Goal: Task Accomplishment & Management: Manage account settings

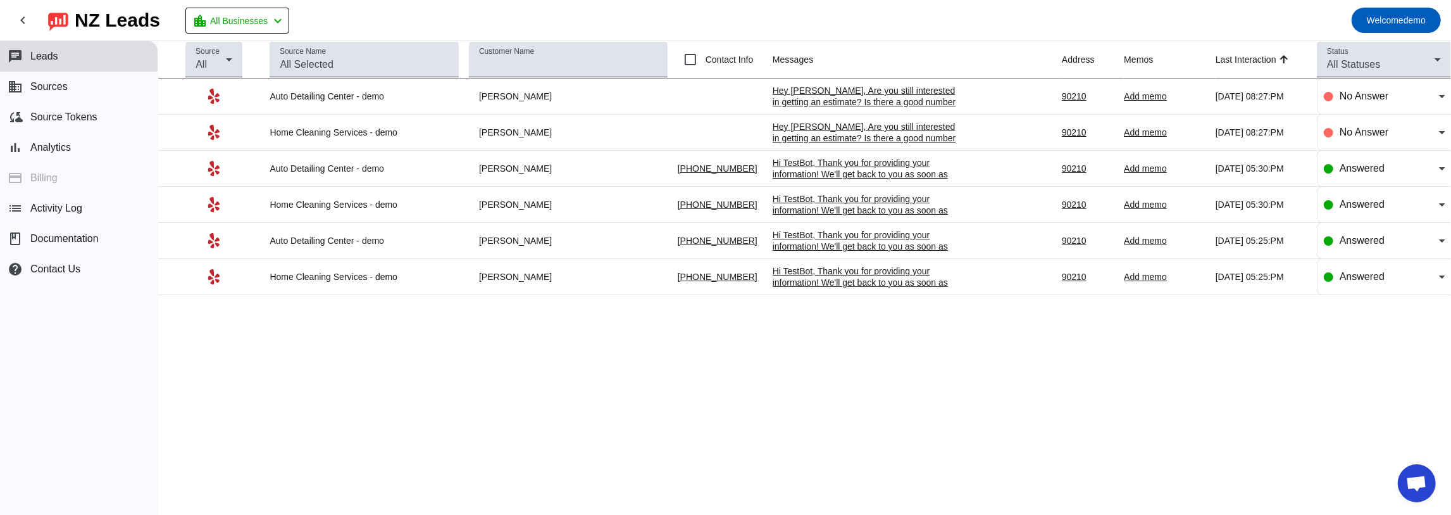
click at [327, 339] on div "Source All Source Name Customer Name Contact Info Messages Address Memos Last I…" at bounding box center [804, 277] width 1293 height 473
click at [691, 168] on link "[PHONE_NUMBER]" at bounding box center [718, 168] width 80 height 10
click at [690, 170] on link "[PHONE_NUMBER]" at bounding box center [718, 168] width 80 height 10
click at [841, 166] on div "Hi TestBot, Thank you for providing your information! We'll get back to you as …" at bounding box center [868, 180] width 190 height 46
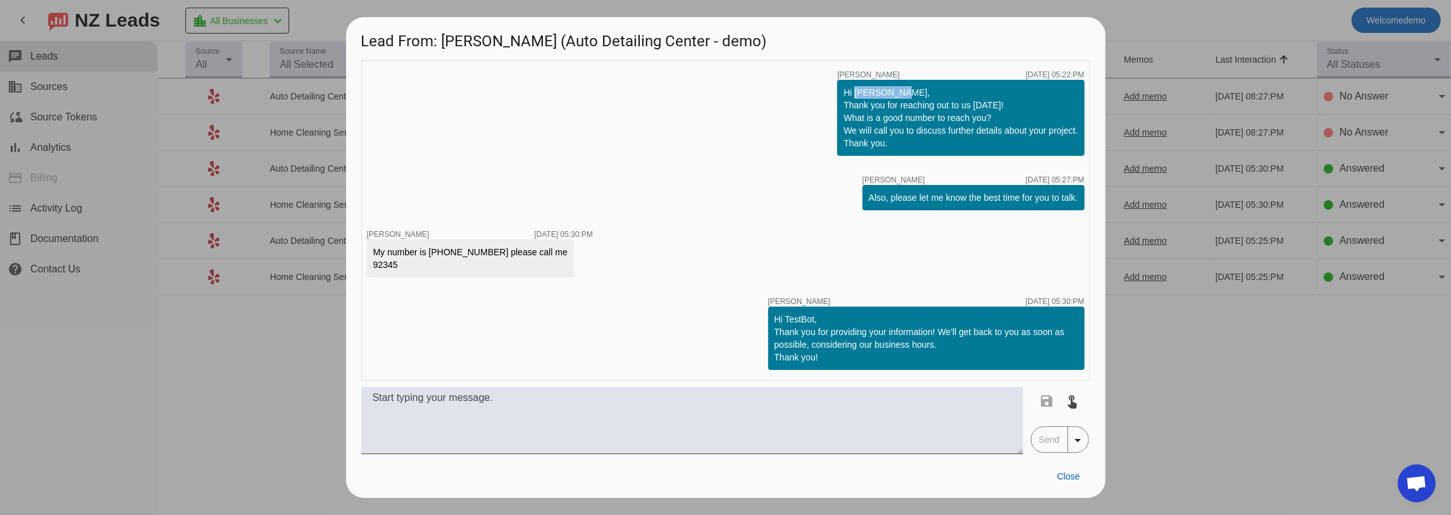
drag, startPoint x: 853, startPoint y: 91, endPoint x: 900, endPoint y: 91, distance: 46.8
click at [900, 91] on div "Hi [PERSON_NAME], Thank you for reaching out to us [DATE]! What is a good numbe…" at bounding box center [961, 117] width 234 height 63
click at [866, 96] on div "Hi [PERSON_NAME], Thank you for reaching out to us [DATE]! What is a good numbe…" at bounding box center [961, 117] width 234 height 63
click at [1001, 108] on div "Hi [PERSON_NAME], Thank you for reaching out to us [DATE]! What is a good numbe…" at bounding box center [961, 117] width 234 height 63
drag, startPoint x: 903, startPoint y: 138, endPoint x: 946, endPoint y: 141, distance: 43.1
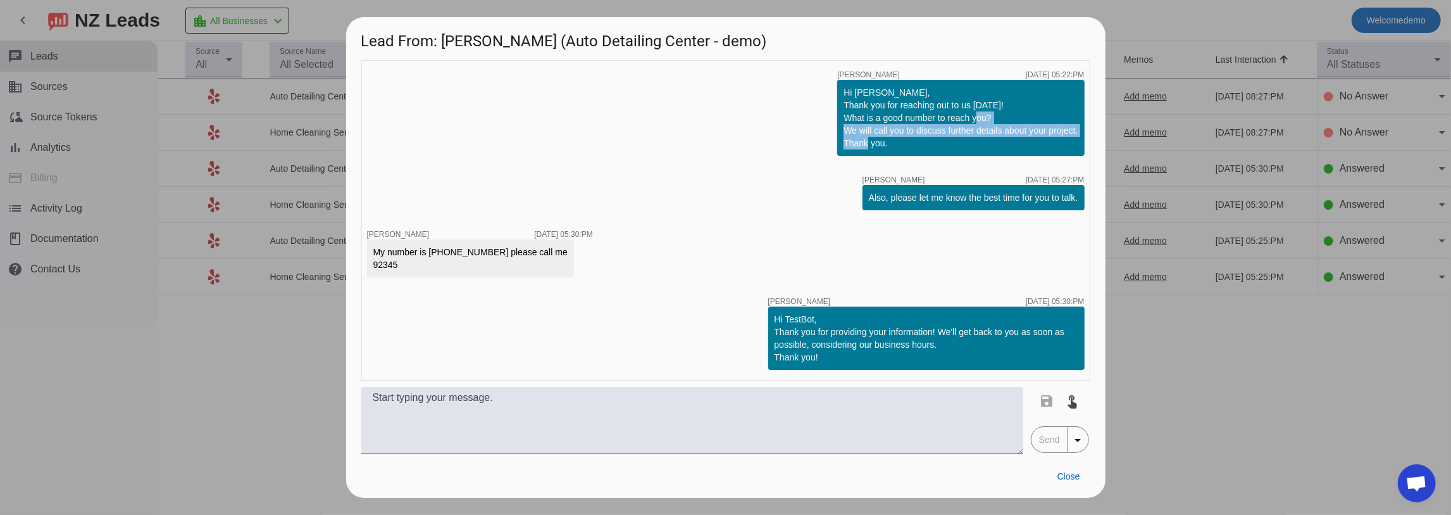
click at [946, 141] on div "Hi [PERSON_NAME], Thank you for reaching out to us [DATE]! What is a good numbe…" at bounding box center [961, 117] width 234 height 63
click at [899, 139] on div "Hi [PERSON_NAME], Thank you for reaching out to us [DATE]! What is a good numbe…" at bounding box center [961, 117] width 234 height 63
click at [846, 89] on div "Hi [PERSON_NAME], Thank you for reaching out to us [DATE]! What is a good numbe…" at bounding box center [961, 117] width 234 height 63
click at [868, 125] on div "Hi [PERSON_NAME], Thank you for reaching out to us [DATE]! What is a good numbe…" at bounding box center [961, 117] width 234 height 63
drag, startPoint x: 1065, startPoint y: 70, endPoint x: 1056, endPoint y: 96, distance: 27.2
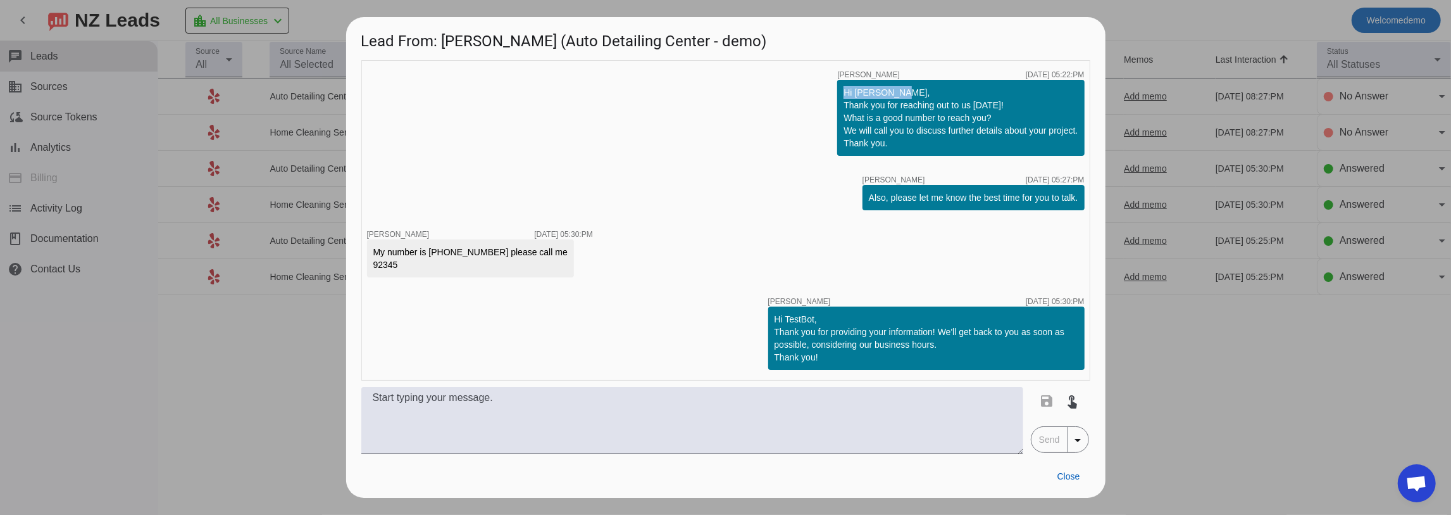
click at [1058, 89] on div "timer close [PERSON_NAME] [DATE] 05:22:PM Hi [PERSON_NAME], Thank you for reach…" at bounding box center [960, 113] width 247 height 85
drag, startPoint x: 1065, startPoint y: 176, endPoint x: 1060, endPoint y: 185, distance: 10.5
click at [1072, 176] on div "[DATE] 05:27:PM" at bounding box center [1055, 180] width 58 height 8
drag, startPoint x: 1082, startPoint y: 203, endPoint x: 834, endPoint y: 196, distance: 248.8
click at [872, 199] on div "Also, please let me know the best time for you to talk." at bounding box center [974, 197] width 222 height 25
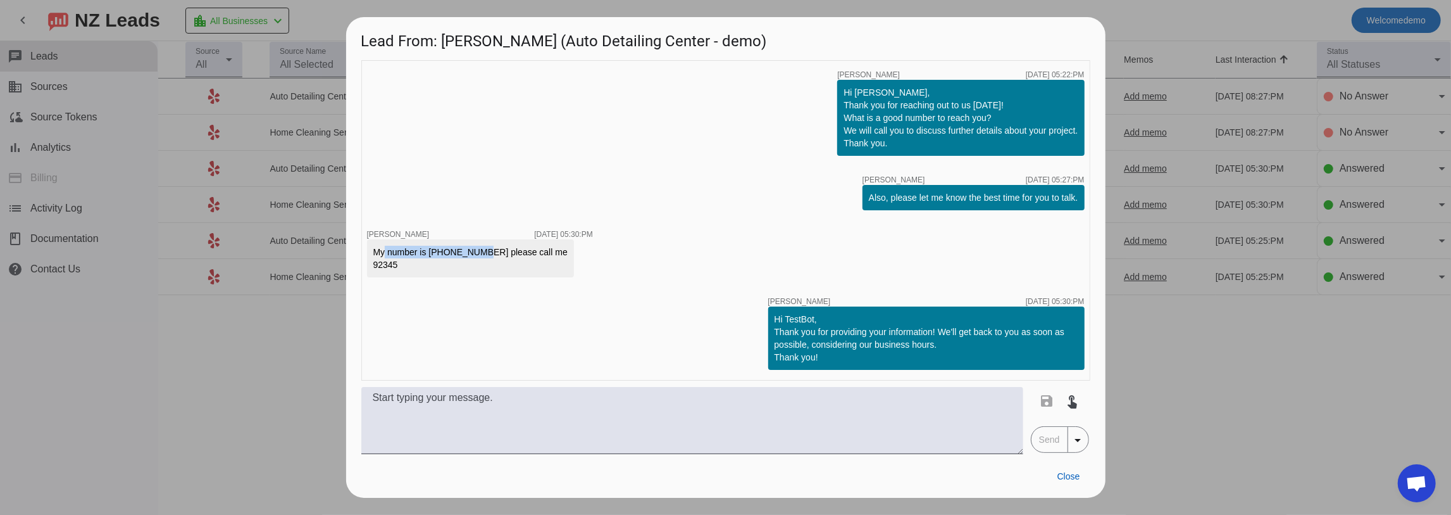
drag, startPoint x: 380, startPoint y: 252, endPoint x: 475, endPoint y: 253, distance: 94.9
click at [478, 253] on div "My number is [PHONE_NUMBER] please call me 92345" at bounding box center [470, 258] width 194 height 25
click at [449, 254] on div "My number is [PHONE_NUMBER] please call me 92345" at bounding box center [470, 258] width 194 height 25
drag, startPoint x: 427, startPoint y: 252, endPoint x: 481, endPoint y: 253, distance: 54.4
click at [481, 253] on div "My number is [PHONE_NUMBER] please call me 92345" at bounding box center [470, 258] width 194 height 25
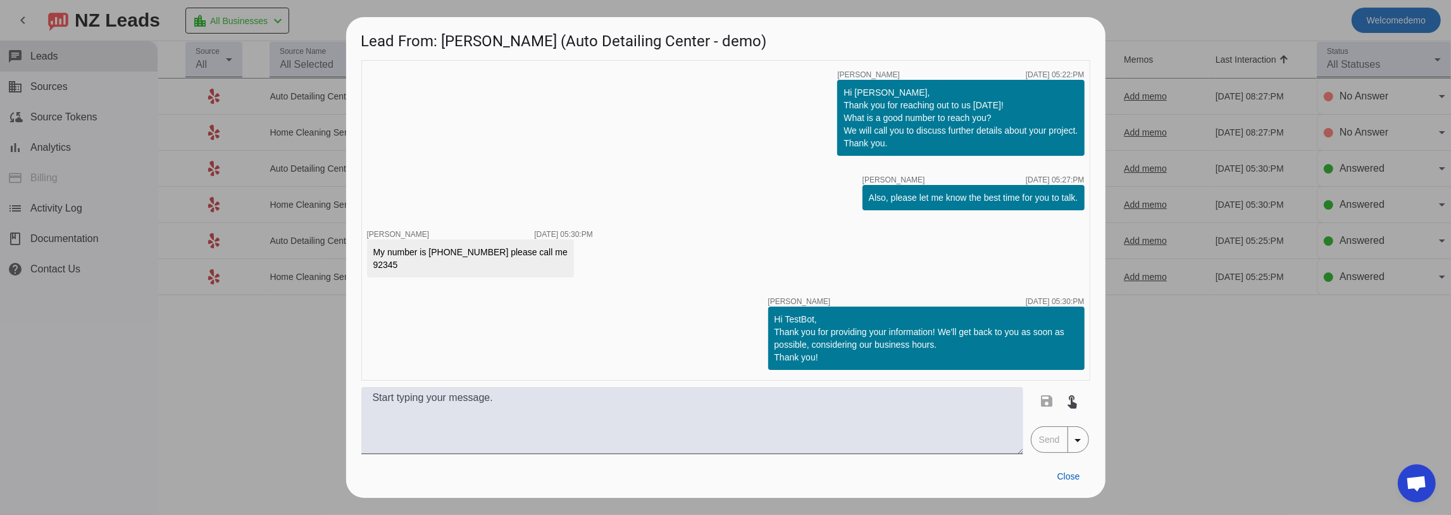
click at [792, 359] on div "Hi TestBot, Thank you for providing your information! We'll get back to you as …" at bounding box center [927, 338] width 304 height 51
drag, startPoint x: 372, startPoint y: 249, endPoint x: 480, endPoint y: 263, distance: 108.4
click at [480, 263] on div "My number is [PHONE_NUMBER] please call me 92345" at bounding box center [470, 258] width 207 height 38
click at [510, 263] on div "My number is [PHONE_NUMBER] please call me 92345" at bounding box center [470, 258] width 194 height 25
click at [1068, 475] on span "Close" at bounding box center [1069, 476] width 23 height 10
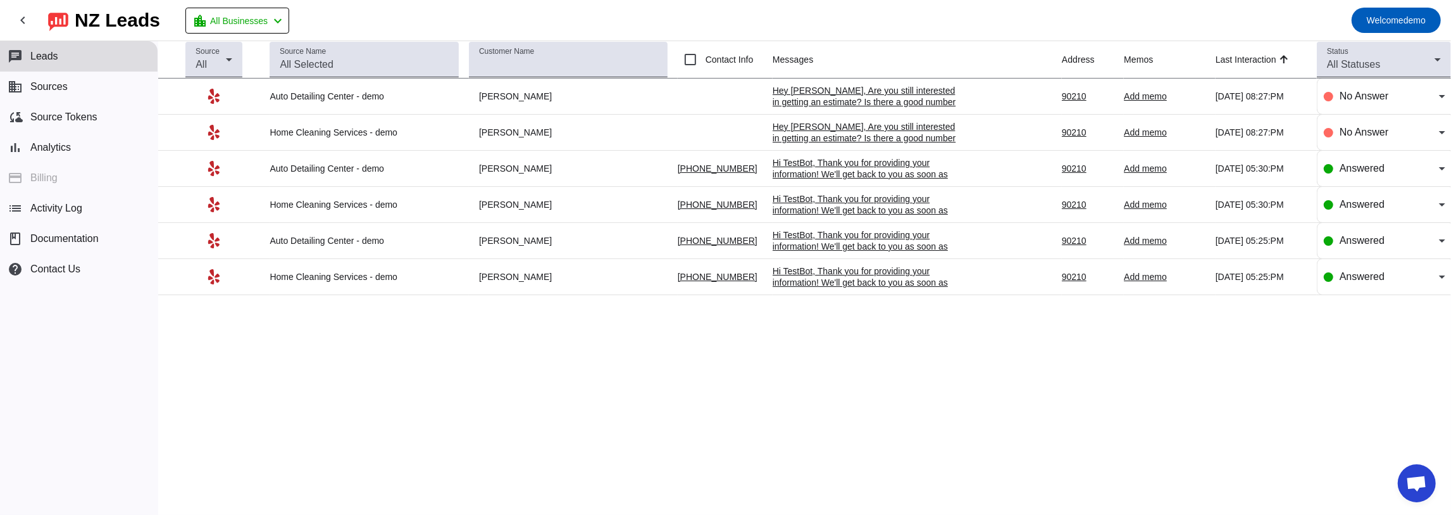
click at [484, 329] on div "Source All Source Name Customer Name Contact Info Messages Address Memos Last I…" at bounding box center [804, 277] width 1293 height 473
click at [76, 87] on button "business Sources" at bounding box center [79, 87] width 158 height 30
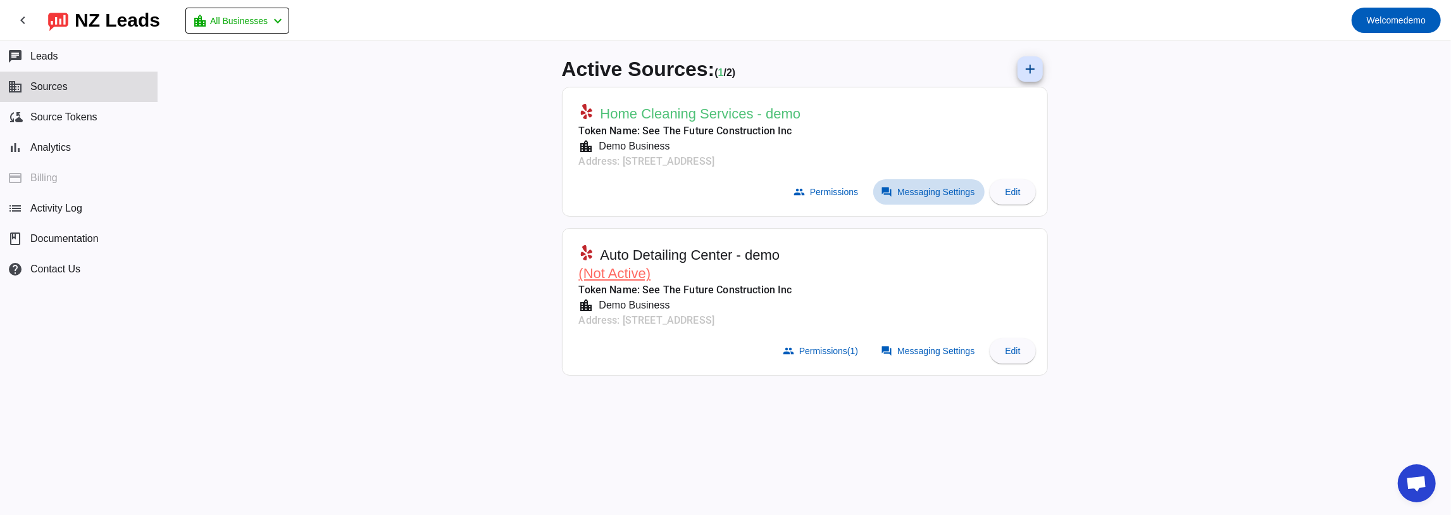
click at [939, 195] on span "Messaging Settings" at bounding box center [935, 192] width 77 height 10
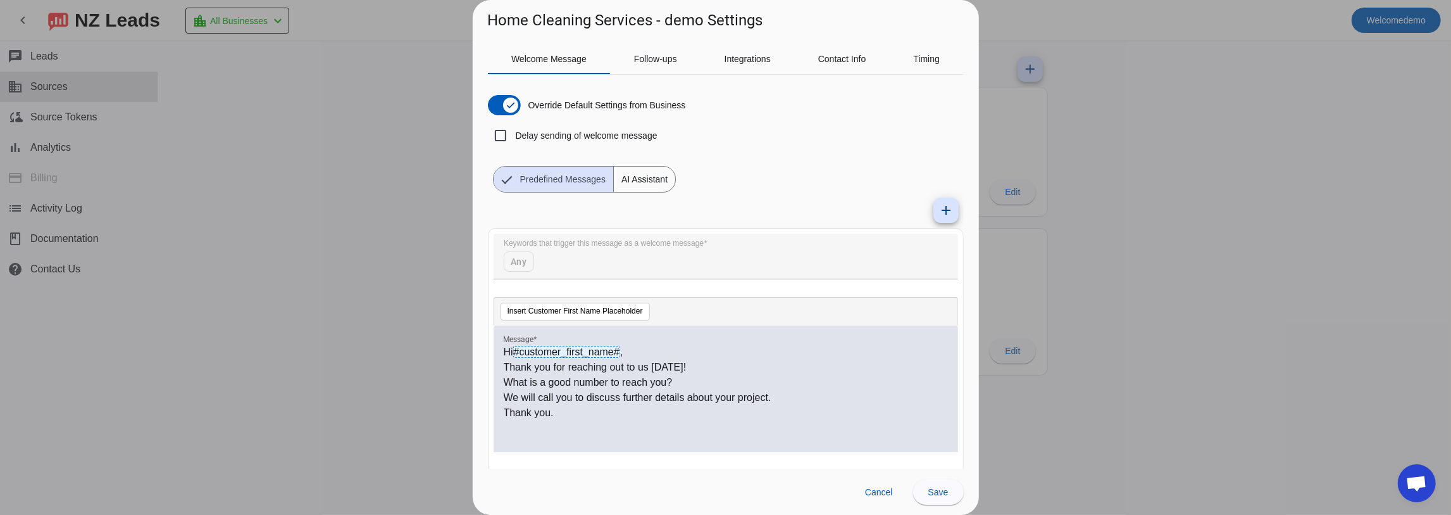
click at [548, 398] on p "We will call you to discuss further details about your project." at bounding box center [726, 397] width 444 height 15
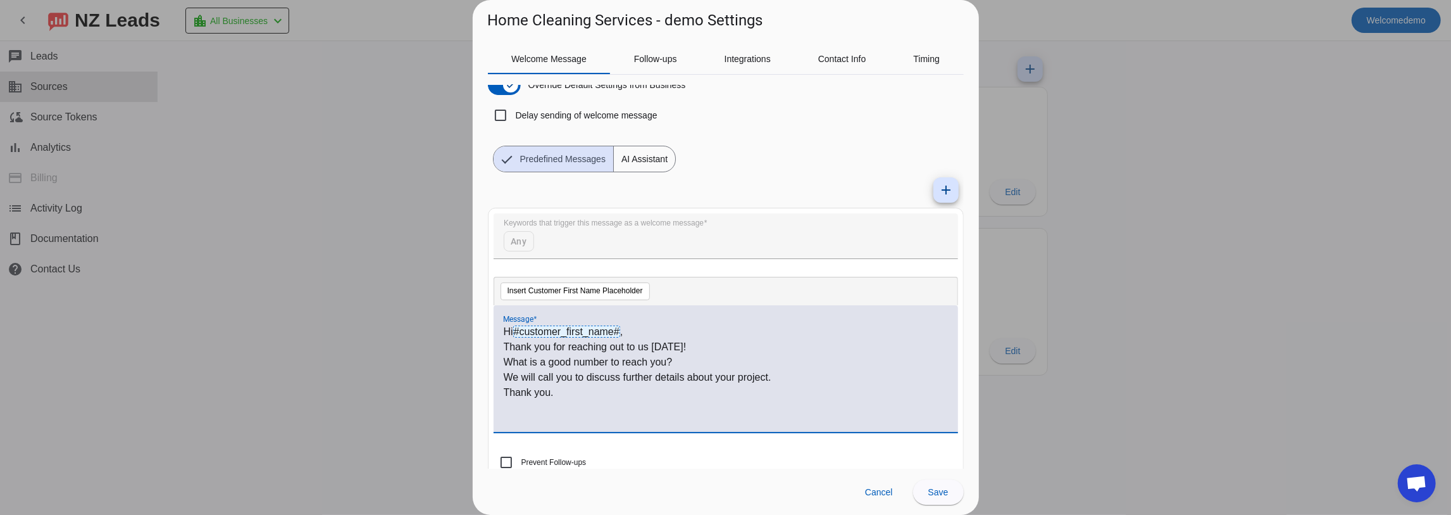
scroll to position [39, 0]
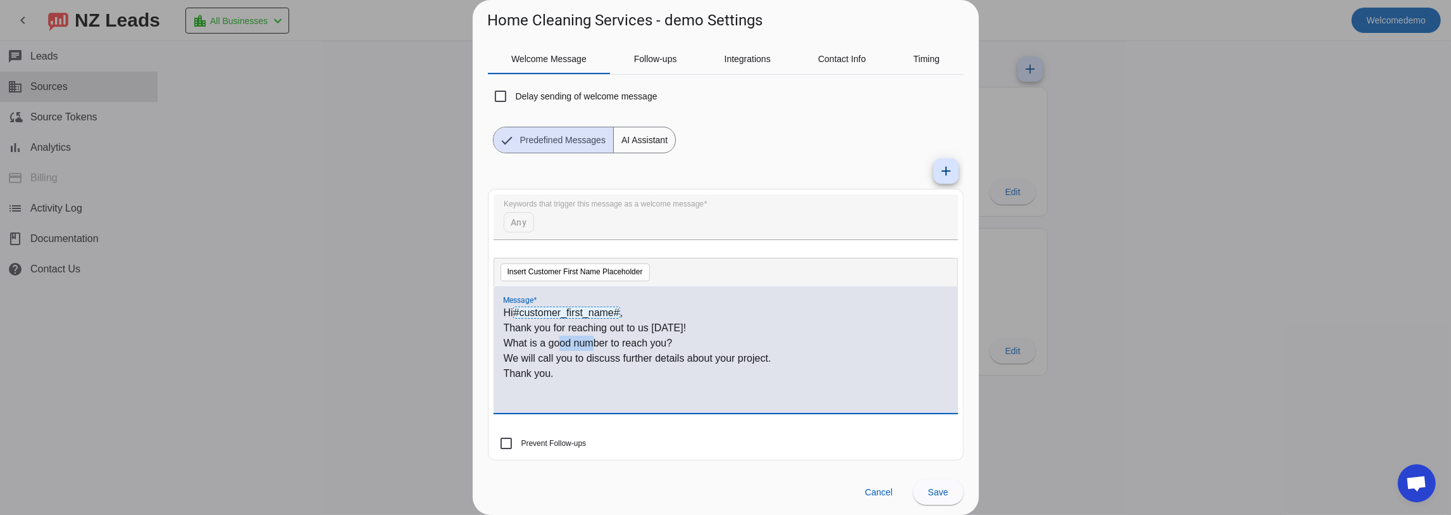
drag, startPoint x: 594, startPoint y: 345, endPoint x: 557, endPoint y: 344, distance: 36.7
click at [559, 342] on p "What is a good number to reach you?" at bounding box center [726, 342] width 444 height 15
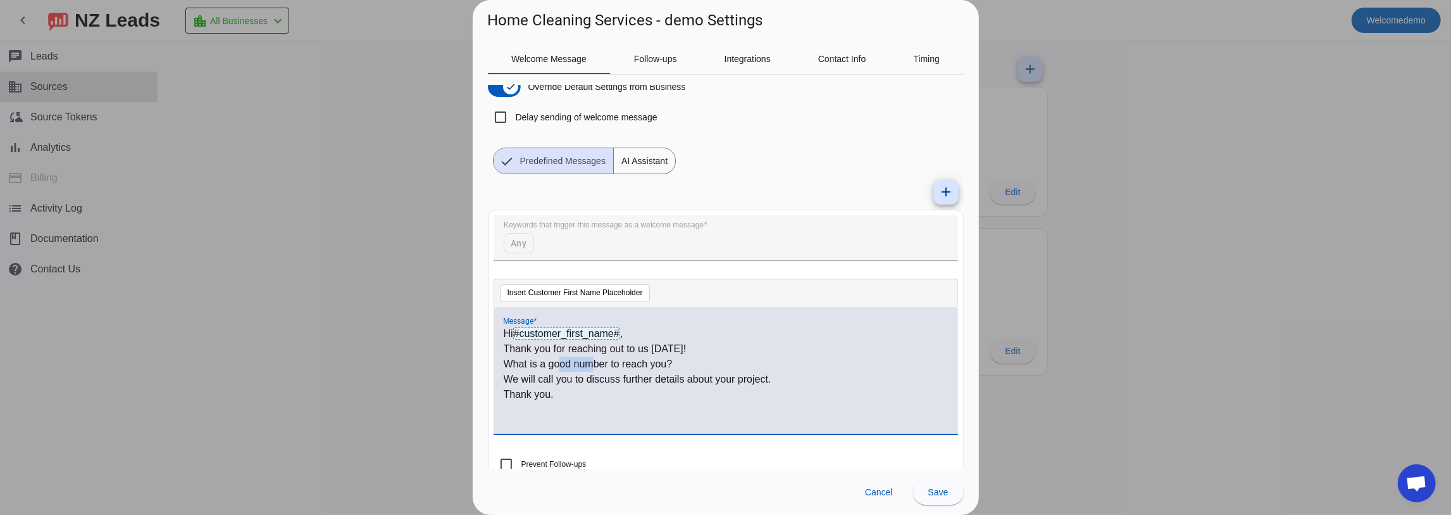
scroll to position [0, 0]
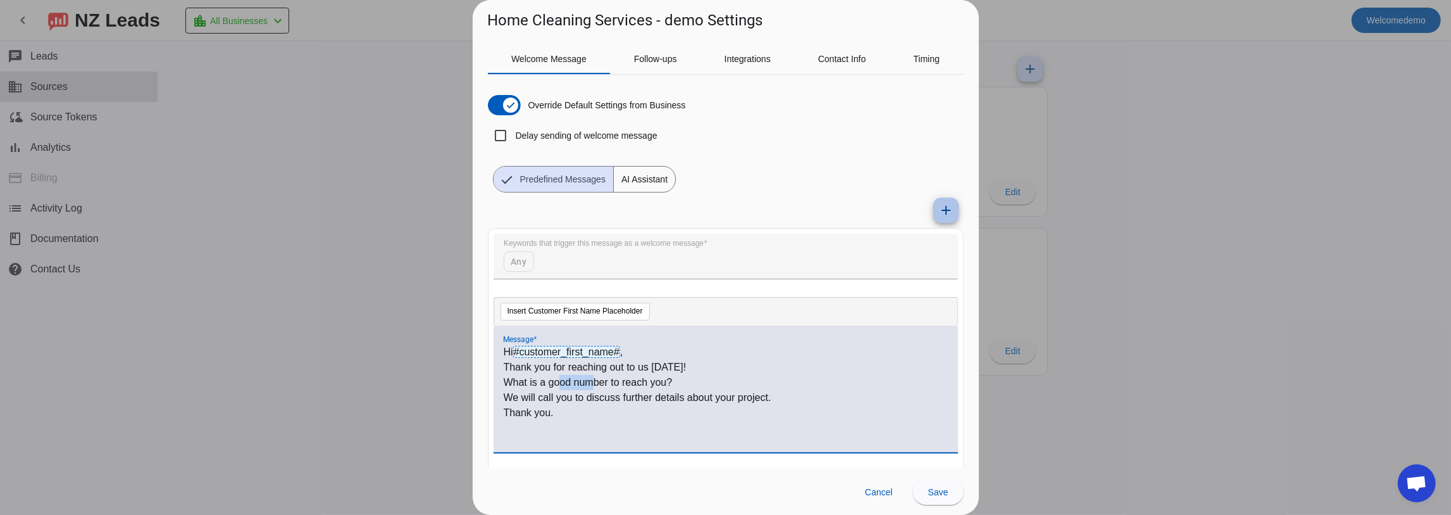
click at [947, 209] on span at bounding box center [946, 210] width 30 height 30
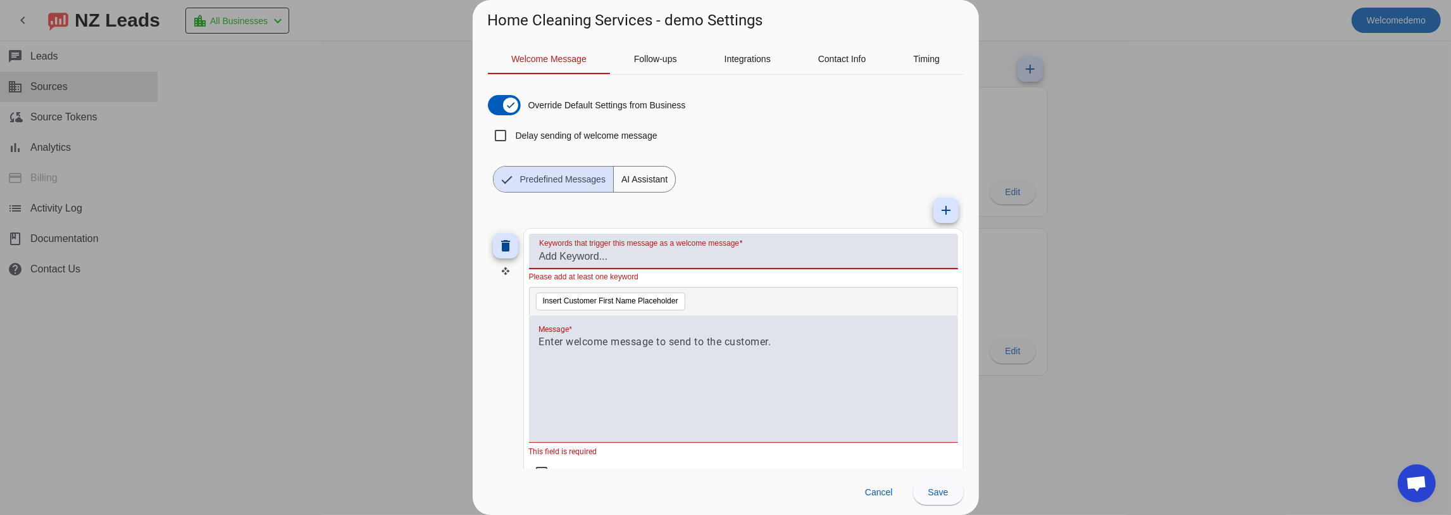
click at [577, 259] on input "Keywords that trigger this message as a welcome message" at bounding box center [743, 256] width 409 height 15
type input "ac unit"
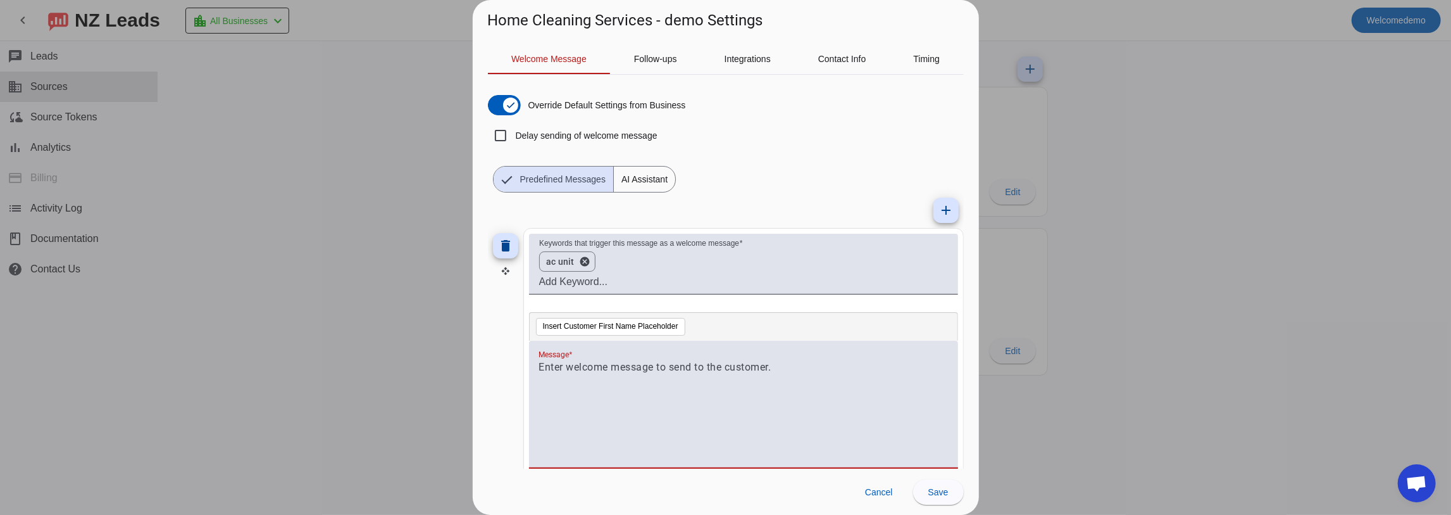
click at [594, 347] on div at bounding box center [743, 404] width 429 height 127
drag, startPoint x: 716, startPoint y: 384, endPoint x: 487, endPoint y: 353, distance: 231.1
click at [487, 353] on div "Welcome Message Follow-ups Integrations Contact Info Timing Override Default Se…" at bounding box center [726, 249] width 506 height 437
click at [656, 183] on span "AI Assistant" at bounding box center [644, 178] width 61 height 25
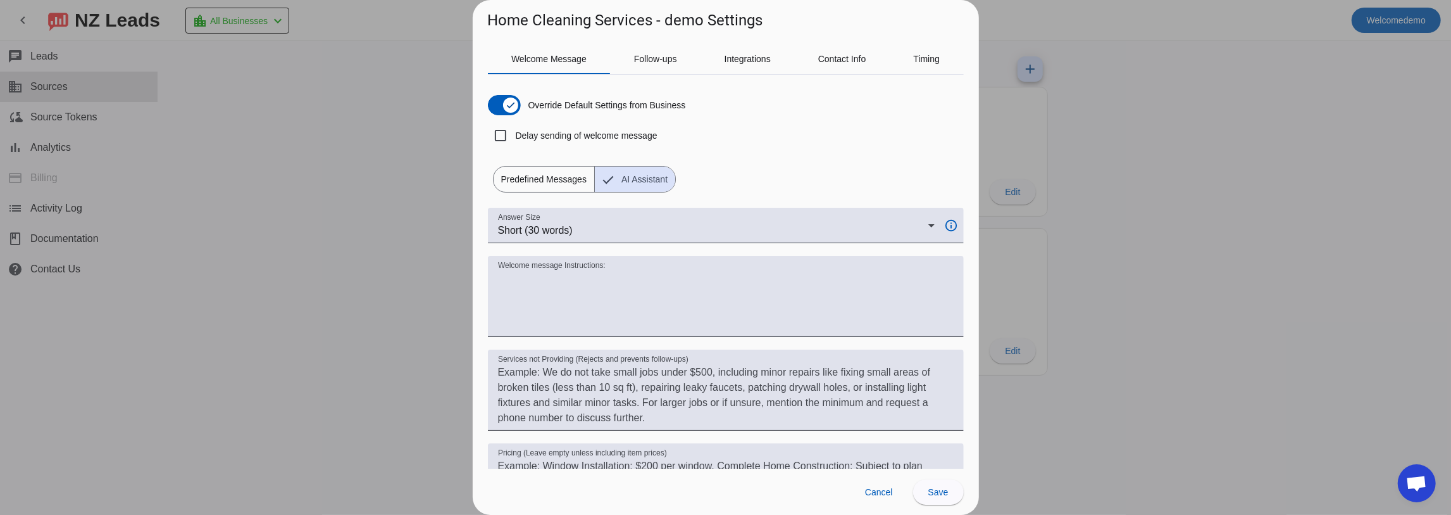
click at [567, 177] on span "Predefined Messages" at bounding box center [544, 178] width 101 height 25
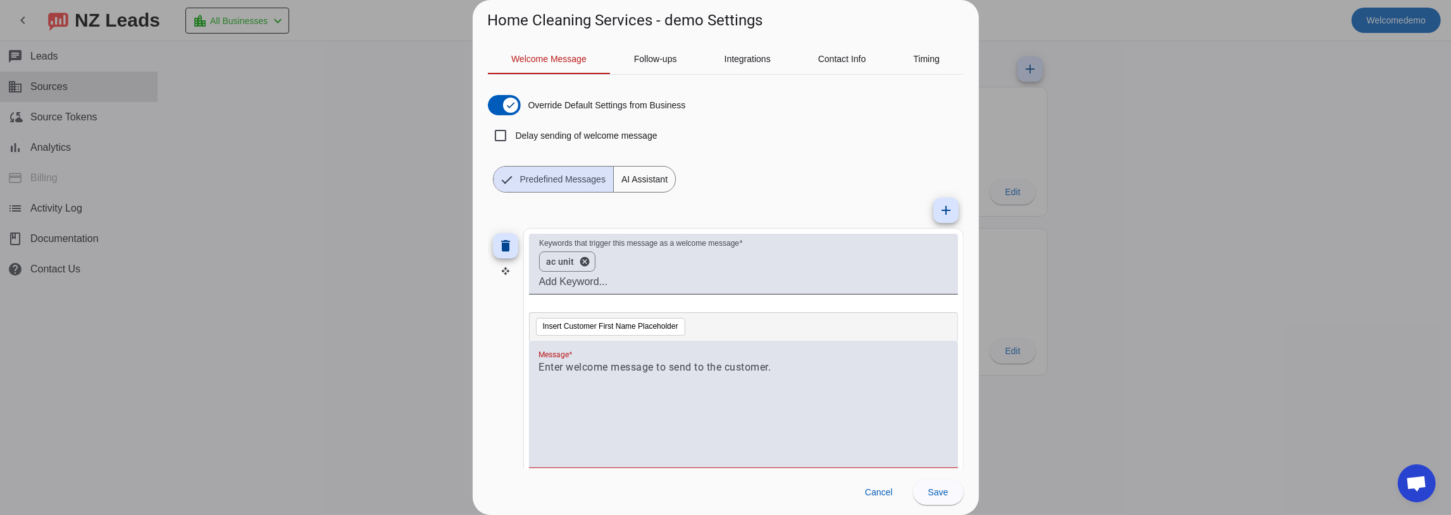
click at [652, 179] on span "AI Assistant" at bounding box center [644, 178] width 61 height 25
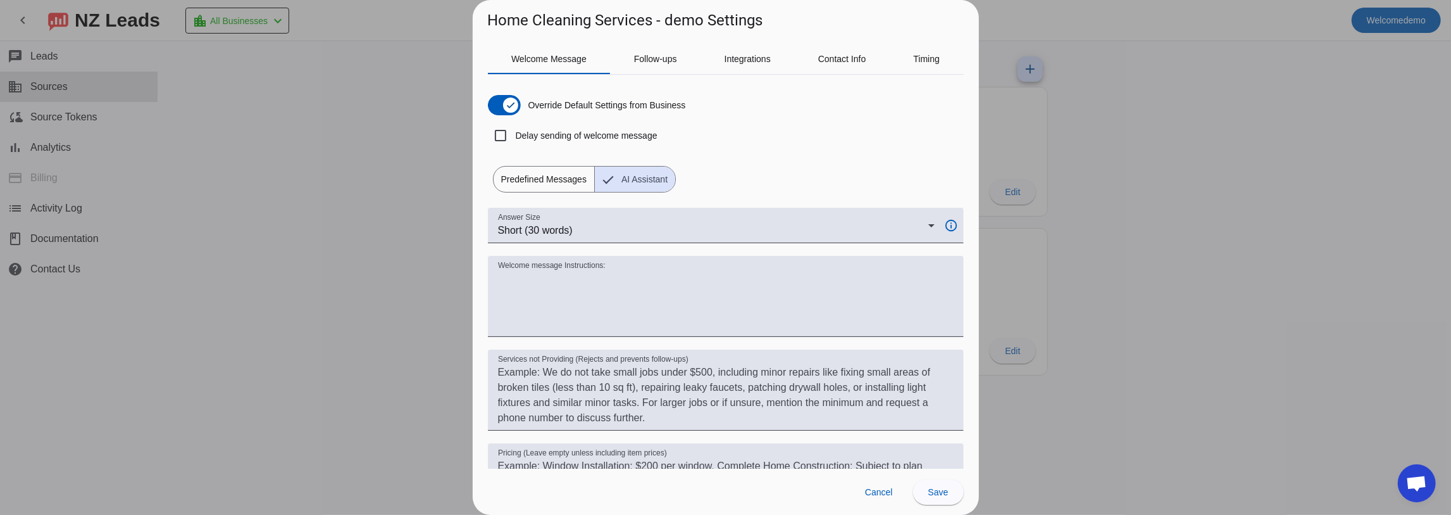
click at [534, 175] on span "Predefined Messages" at bounding box center [544, 178] width 101 height 25
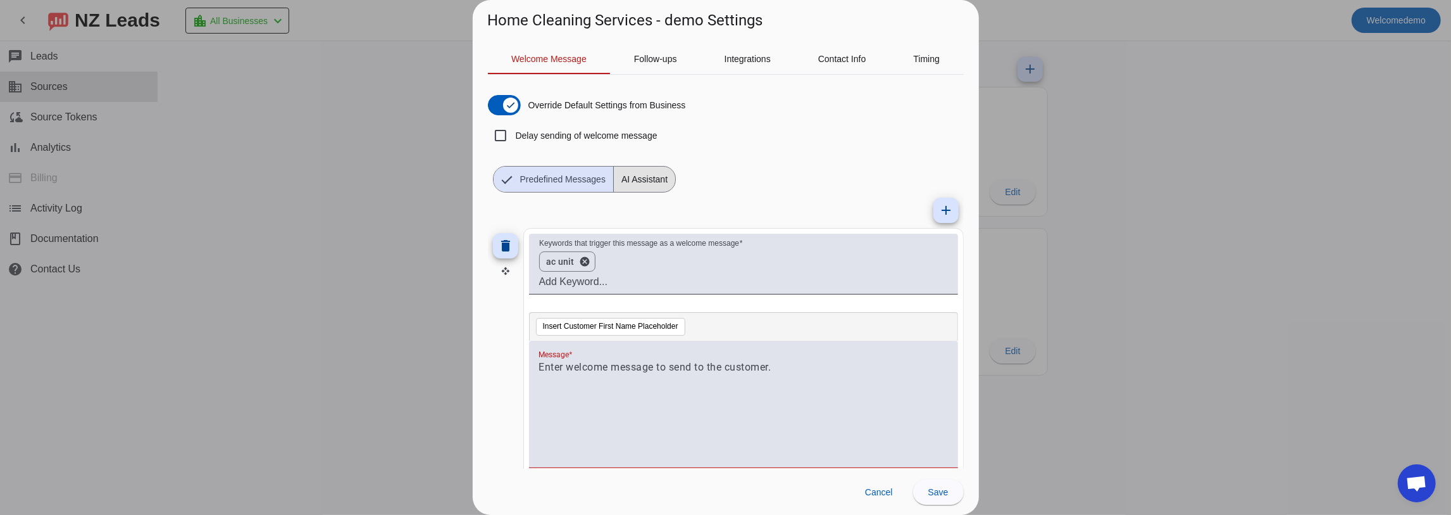
click at [663, 178] on span "AI Assistant" at bounding box center [644, 178] width 61 height 25
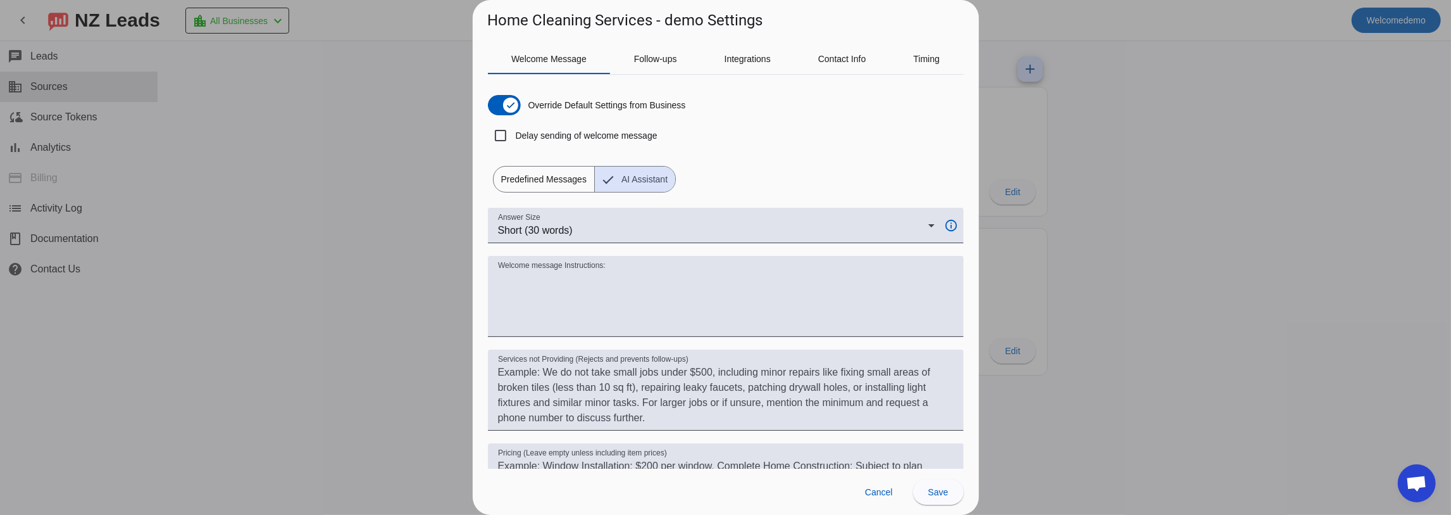
click at [578, 177] on span "Predefined Messages" at bounding box center [544, 178] width 101 height 25
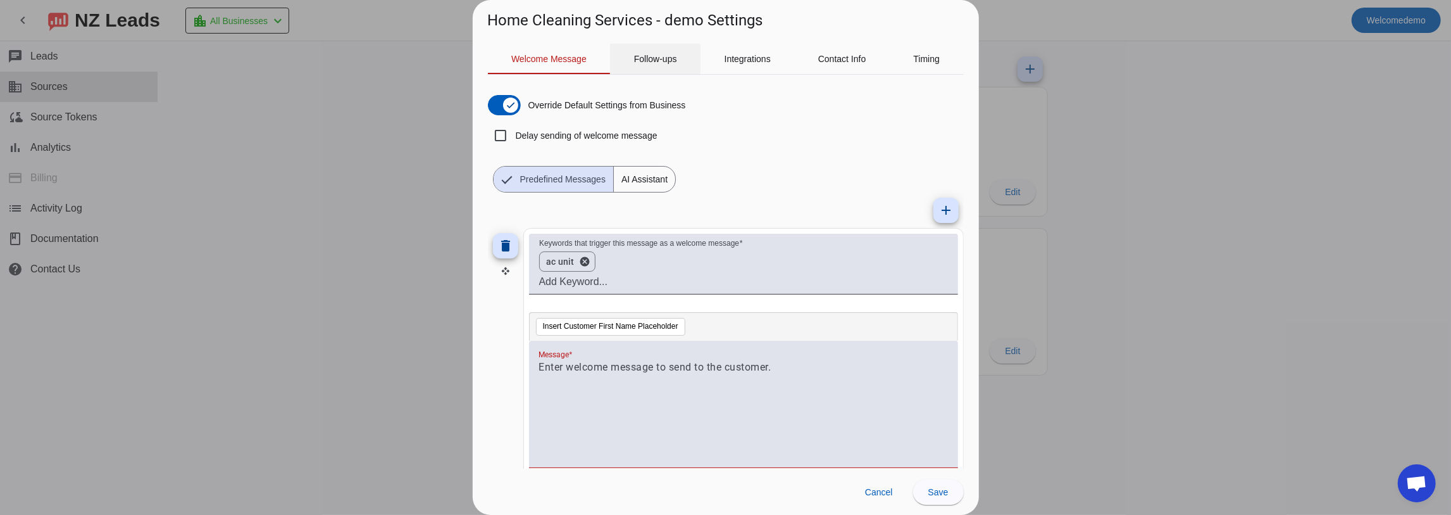
click at [641, 59] on span "Follow-ups" at bounding box center [655, 58] width 43 height 9
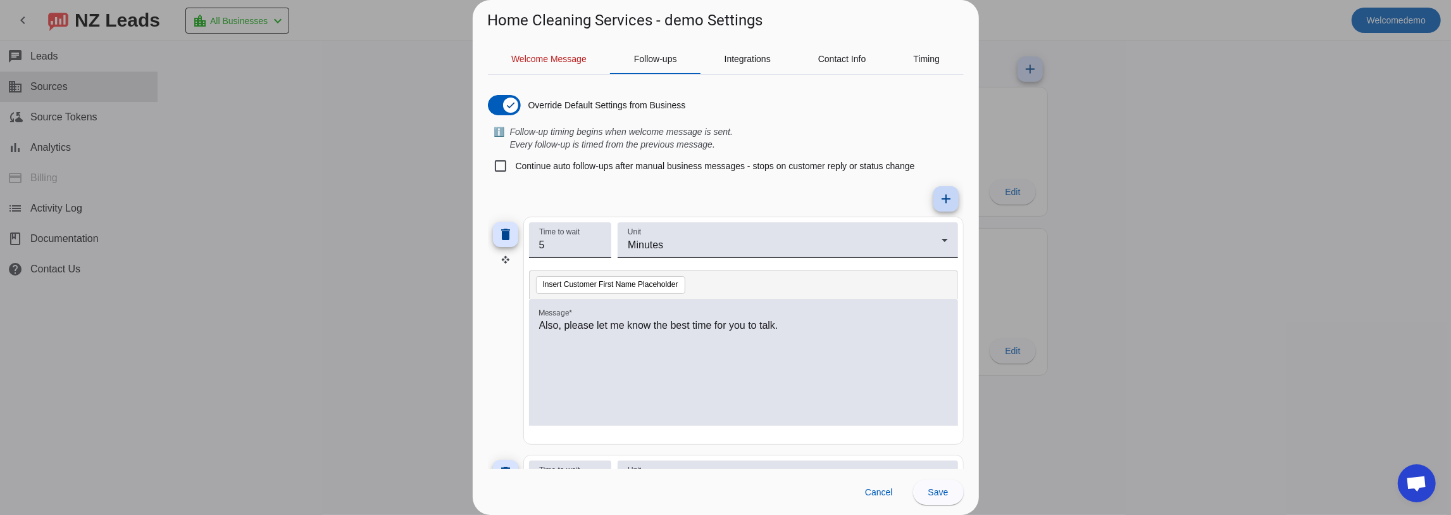
click at [942, 206] on mat-icon "add" at bounding box center [946, 198] width 15 height 15
click at [939, 199] on mat-icon "add" at bounding box center [946, 198] width 15 height 15
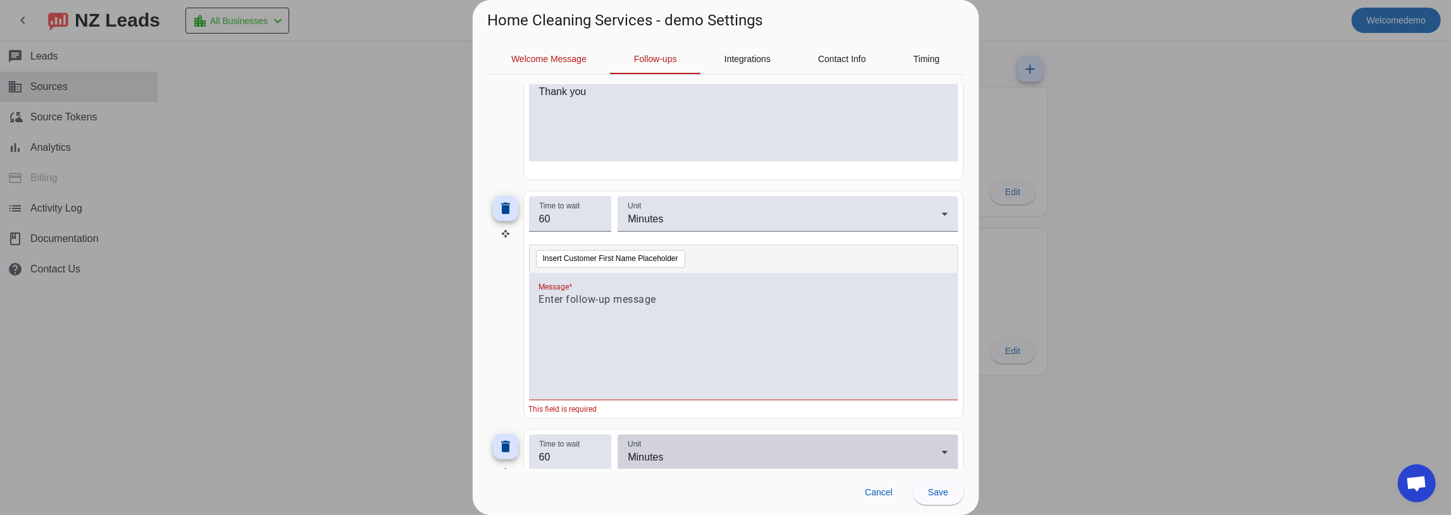
scroll to position [928, 0]
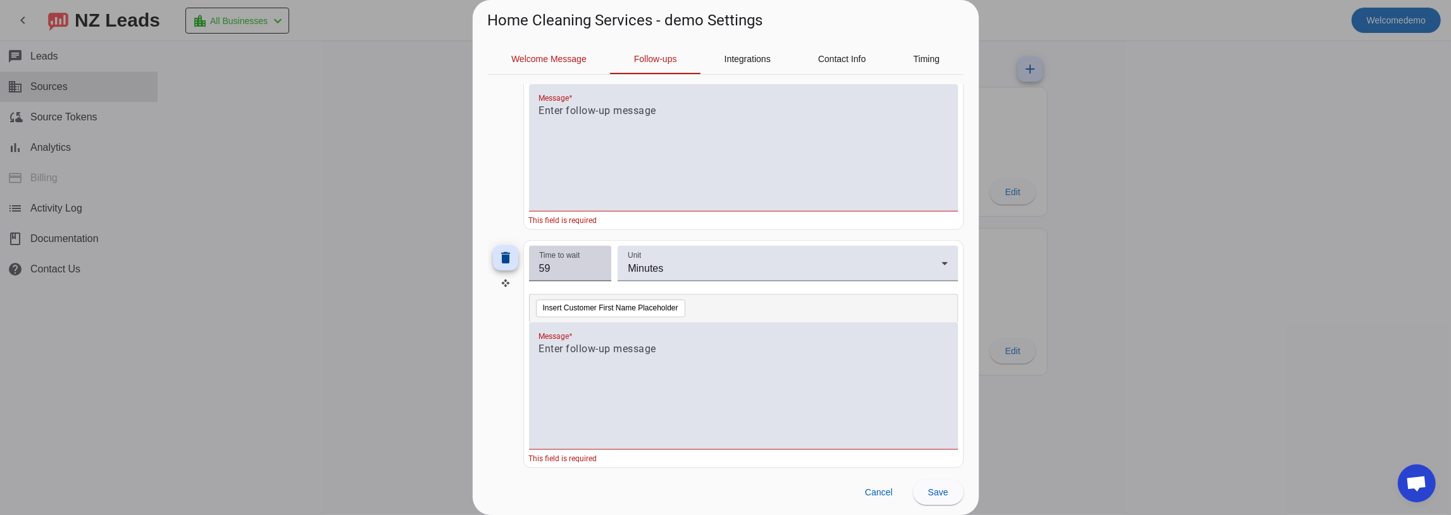
type input "59"
click at [595, 264] on input "59" at bounding box center [570, 268] width 63 height 15
click at [642, 263] on span "Minutes" at bounding box center [645, 268] width 35 height 11
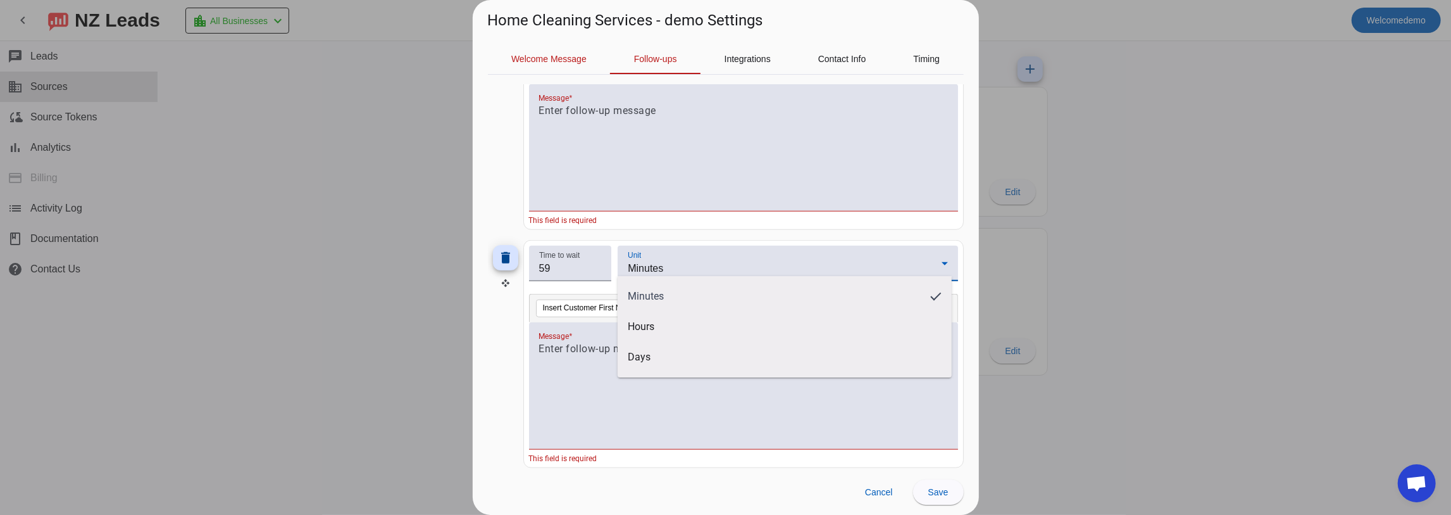
click at [623, 210] on div at bounding box center [725, 257] width 1451 height 515
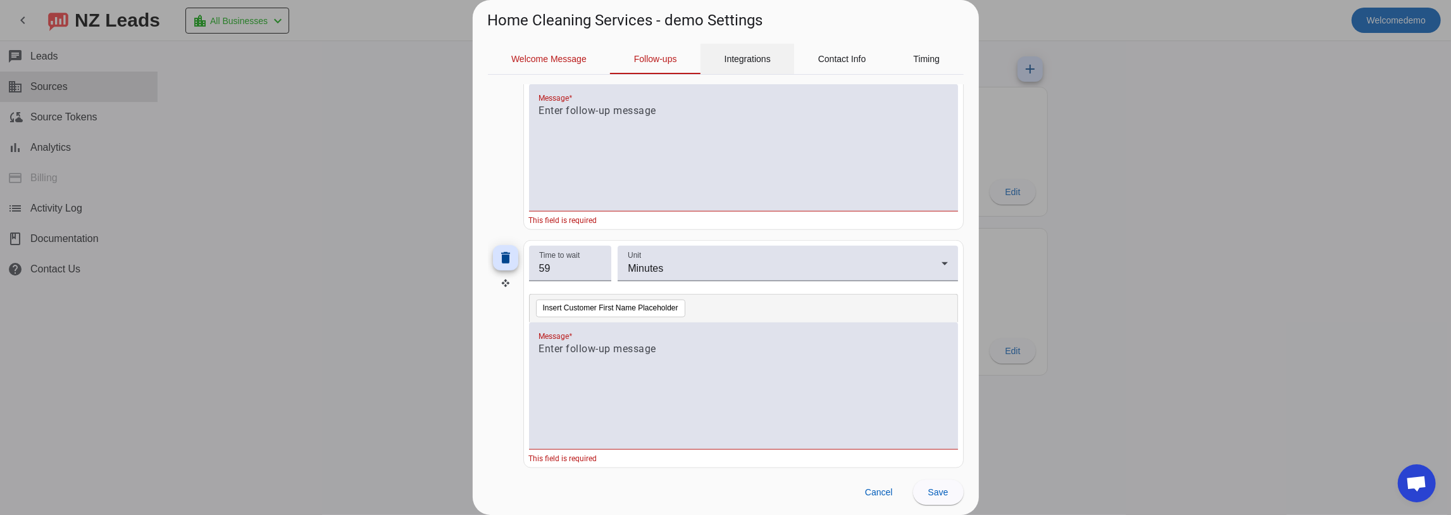
click at [761, 65] on span "Integrations" at bounding box center [748, 59] width 46 height 30
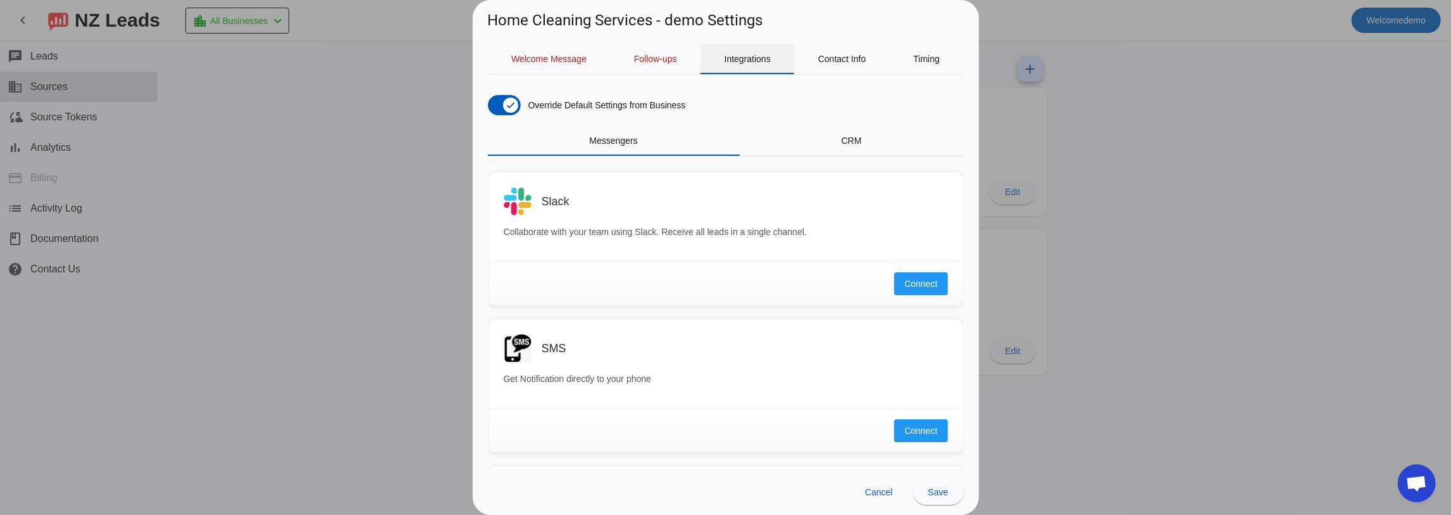
scroll to position [0, 0]
click at [627, 144] on span "Messengers" at bounding box center [613, 140] width 48 height 9
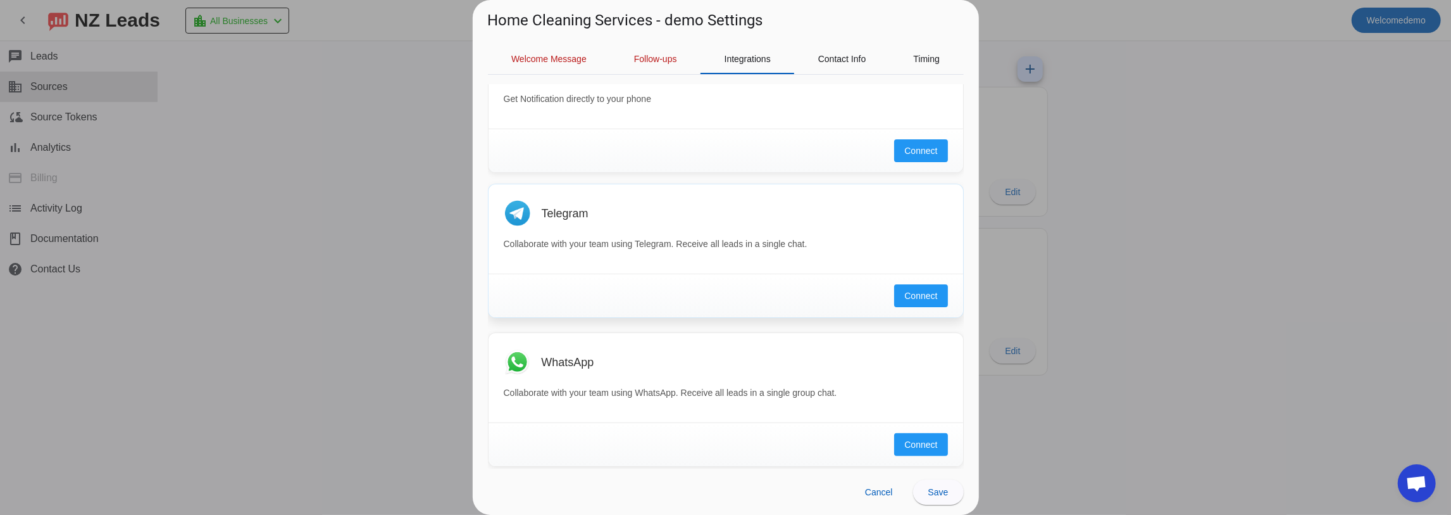
scroll to position [68, 0]
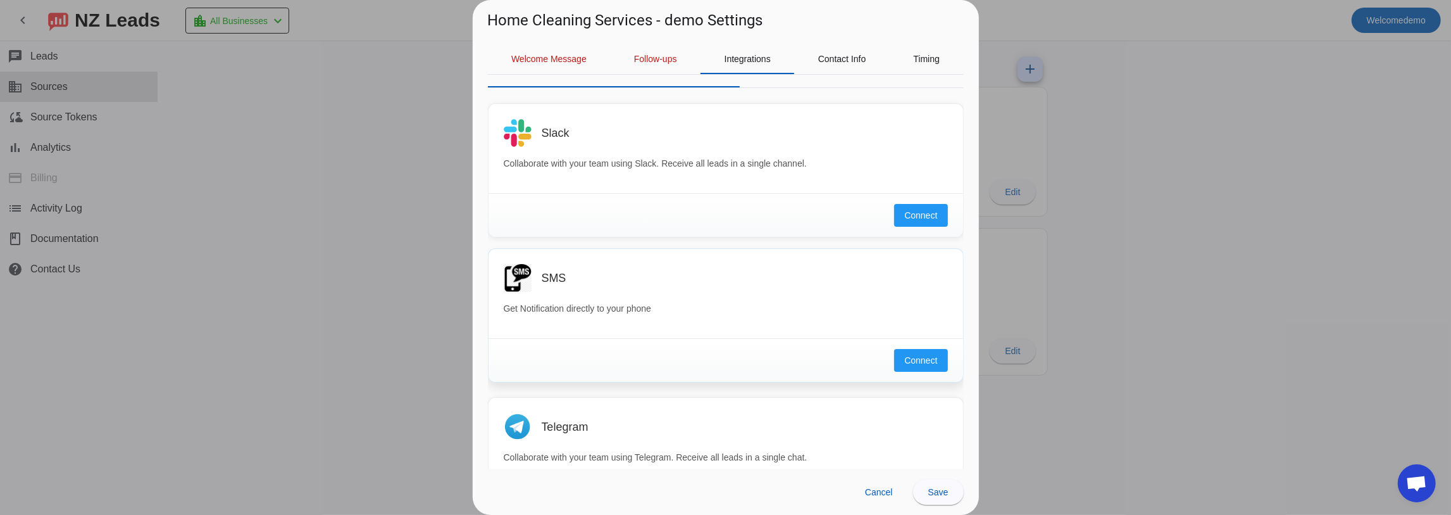
drag, startPoint x: 547, startPoint y: 273, endPoint x: 577, endPoint y: 281, distance: 31.5
click at [577, 281] on div "SMS" at bounding box center [745, 278] width 406 height 13
click at [558, 264] on div "SMS" at bounding box center [726, 278] width 444 height 28
click at [558, 272] on h3 "SMS" at bounding box center [554, 278] width 25 height 13
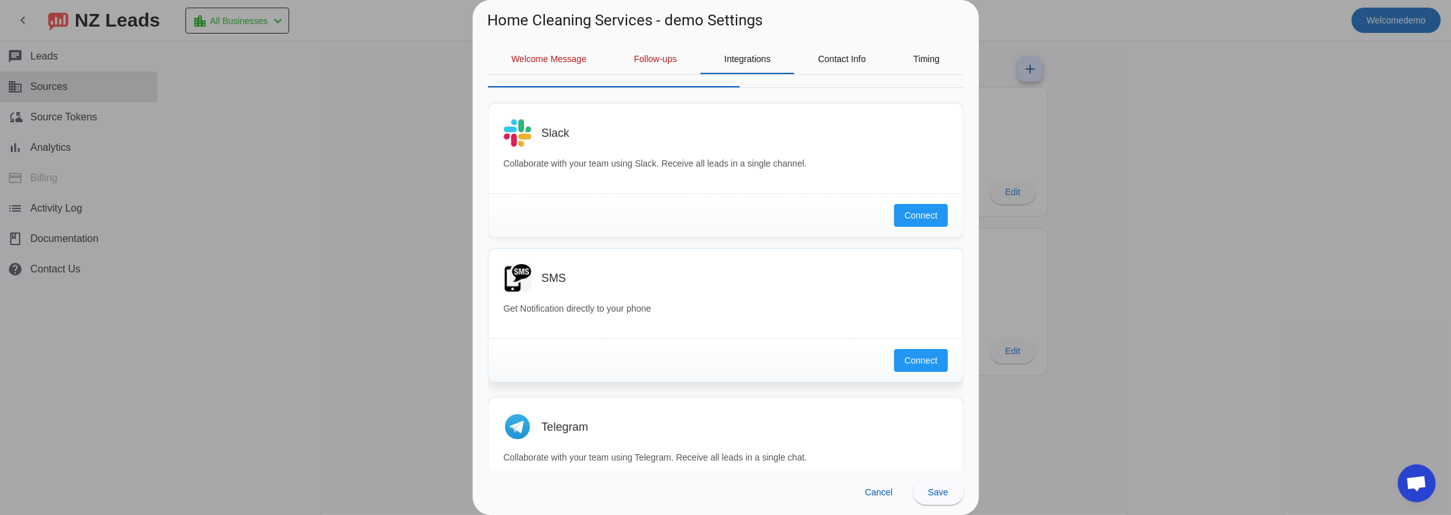
click at [625, 276] on div "SMS" at bounding box center [745, 278] width 406 height 13
click at [573, 284] on div "SMS" at bounding box center [726, 278] width 444 height 28
drag, startPoint x: 547, startPoint y: 277, endPoint x: 604, endPoint y: 282, distance: 56.6
click at [573, 277] on div "SMS" at bounding box center [745, 278] width 406 height 13
click at [562, 273] on h3 "SMS" at bounding box center [554, 278] width 25 height 13
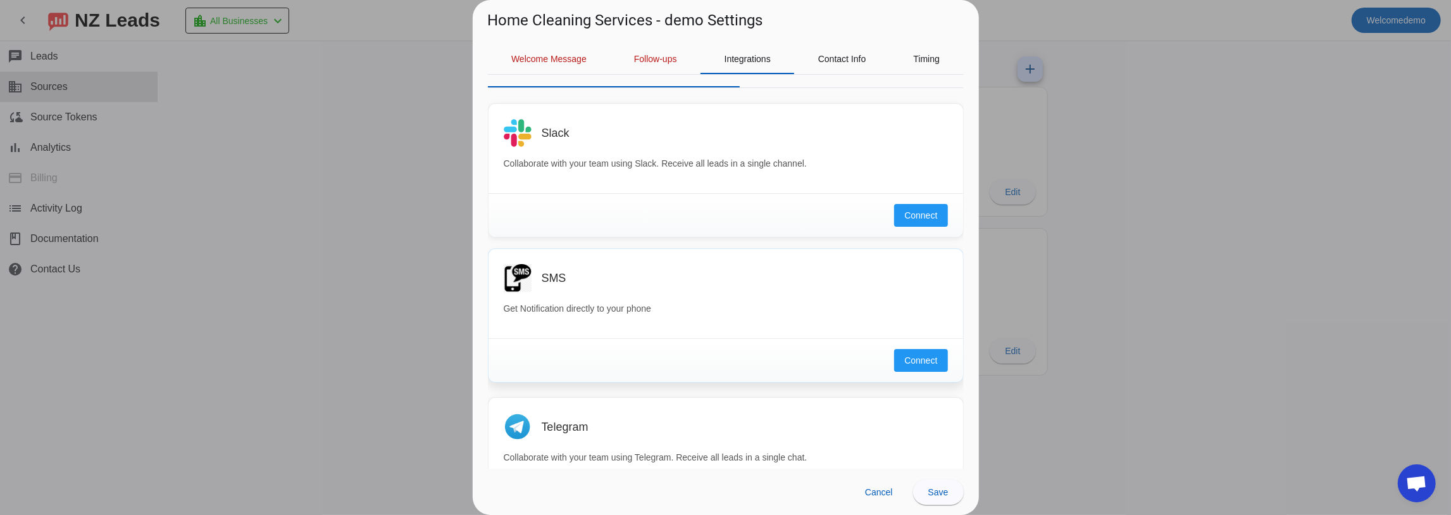
drag, startPoint x: 584, startPoint y: 277, endPoint x: 507, endPoint y: 280, distance: 76.6
click at [507, 280] on div "SMS" at bounding box center [726, 278] width 444 height 28
click at [608, 268] on div "SMS" at bounding box center [726, 278] width 444 height 28
click at [581, 278] on div "SMS" at bounding box center [745, 278] width 406 height 13
drag, startPoint x: 566, startPoint y: 276, endPoint x: 546, endPoint y: 276, distance: 20.3
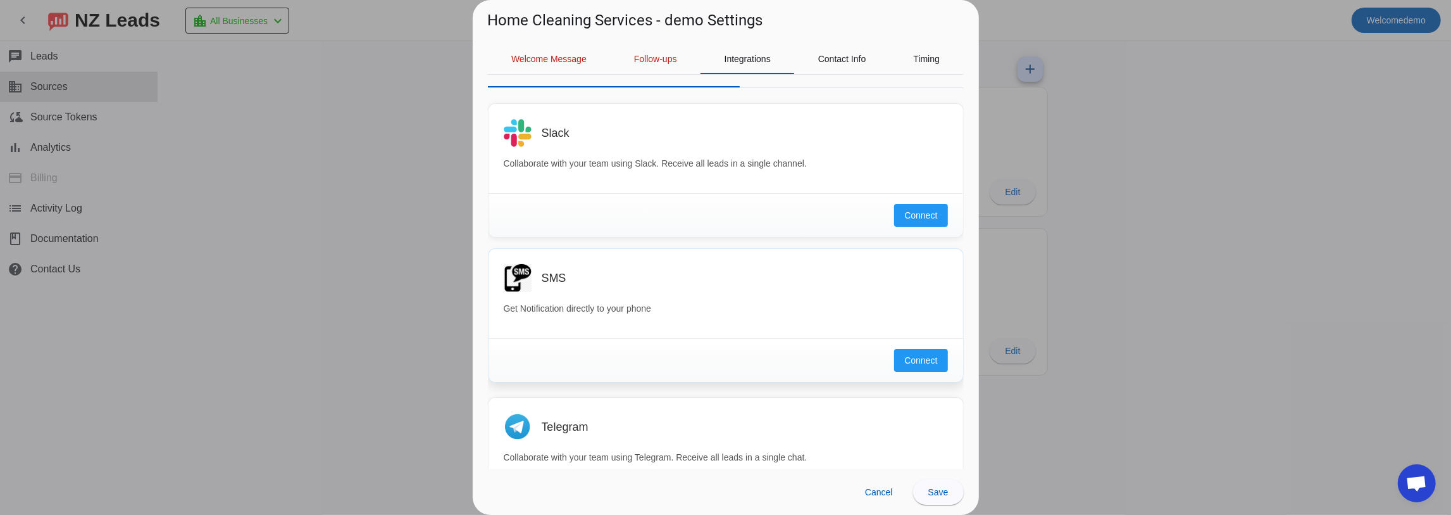
click at [546, 276] on div "SMS" at bounding box center [745, 278] width 406 height 13
click at [539, 280] on div "SMS" at bounding box center [726, 278] width 444 height 28
drag, startPoint x: 565, startPoint y: 272, endPoint x: 529, endPoint y: 271, distance: 35.5
click at [529, 271] on div "SMS" at bounding box center [726, 278] width 444 height 28
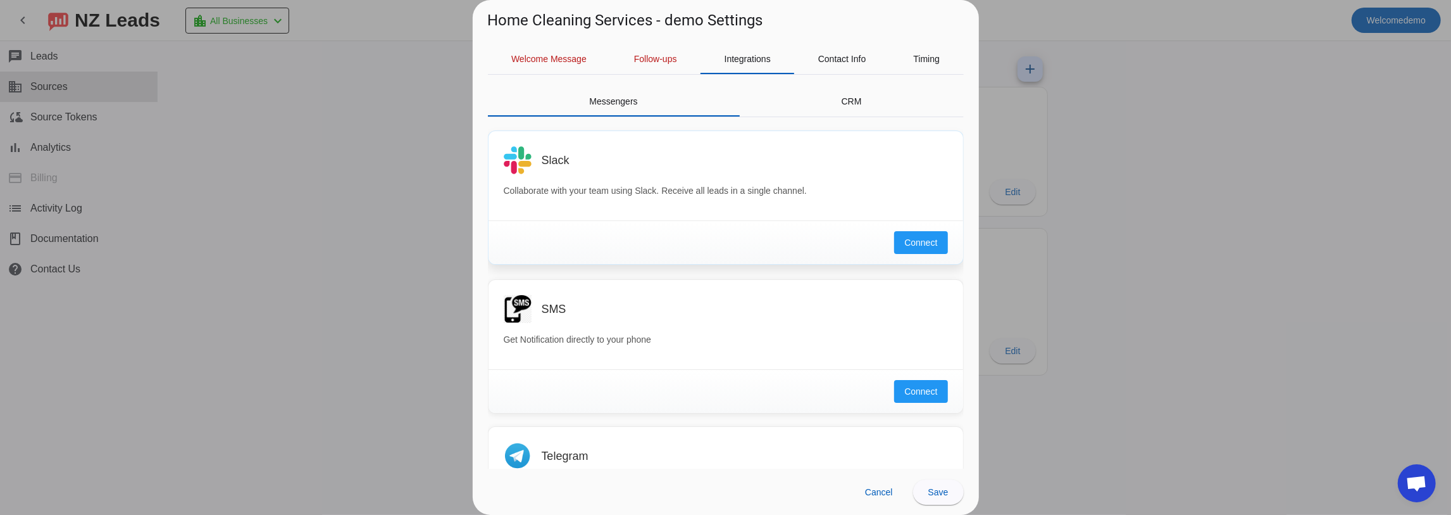
scroll to position [0, 0]
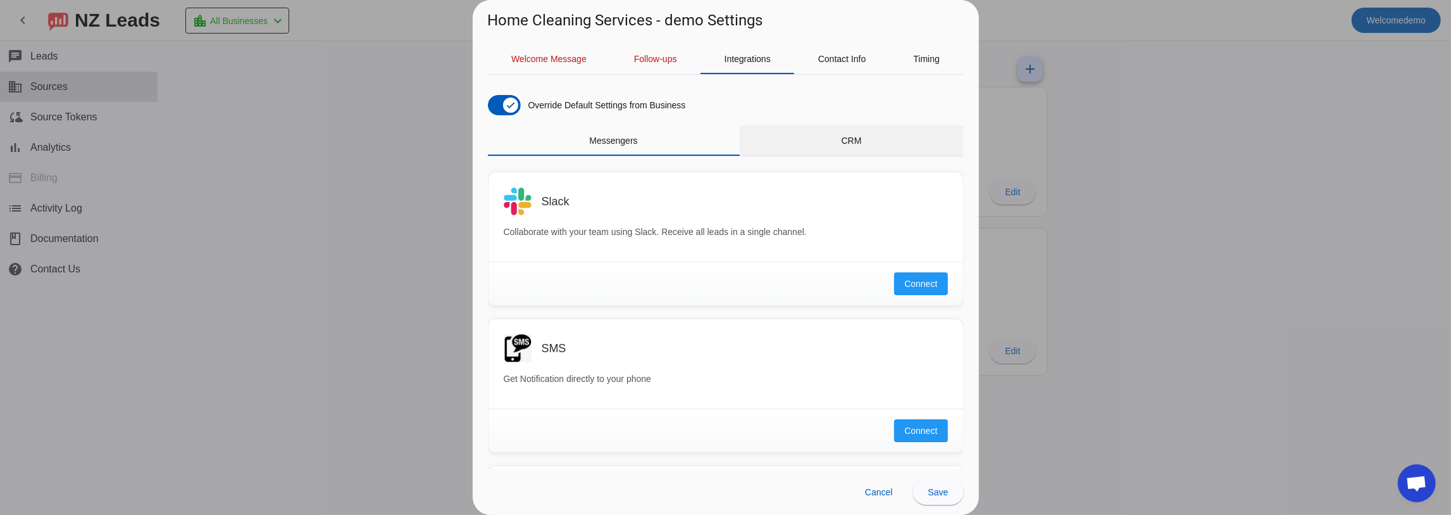
click at [848, 142] on span "CRM" at bounding box center [852, 140] width 20 height 9
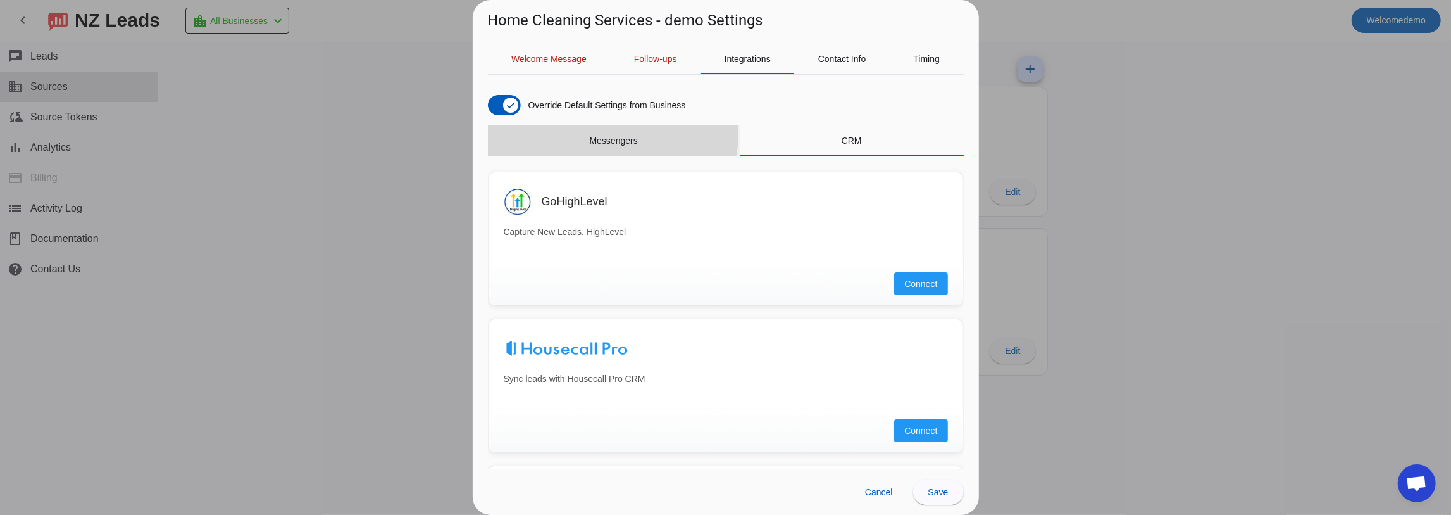
click at [611, 132] on span "Messengers" at bounding box center [613, 140] width 48 height 30
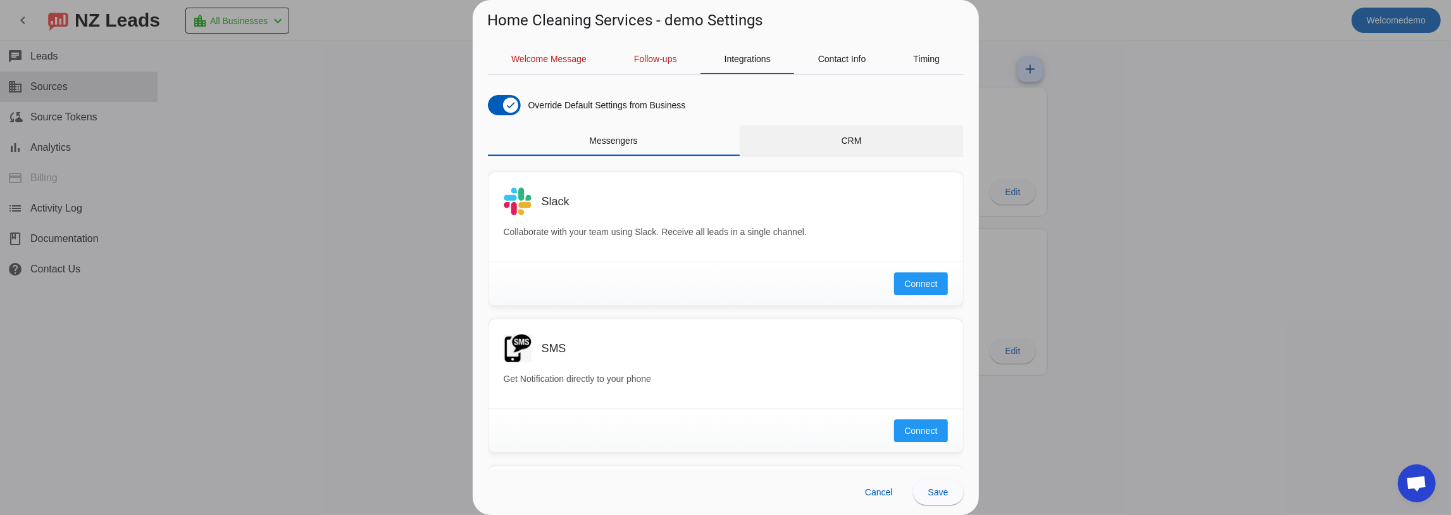
click at [846, 136] on span "CRM" at bounding box center [852, 140] width 20 height 9
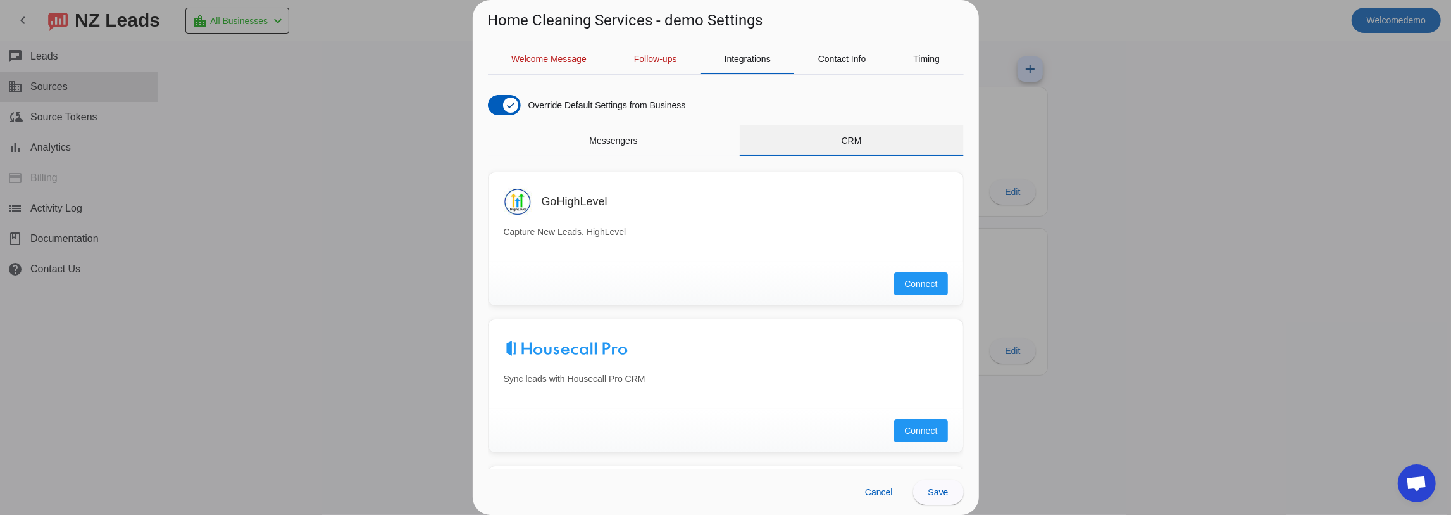
click at [850, 142] on span "CRM" at bounding box center [852, 140] width 20 height 9
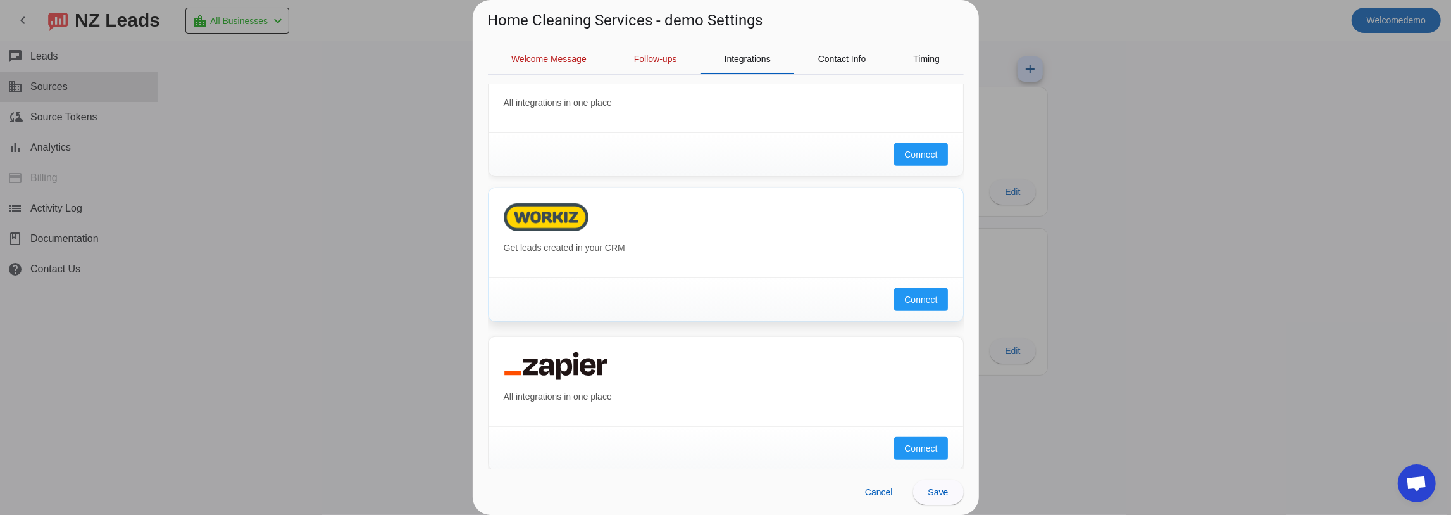
scroll to position [865, 0]
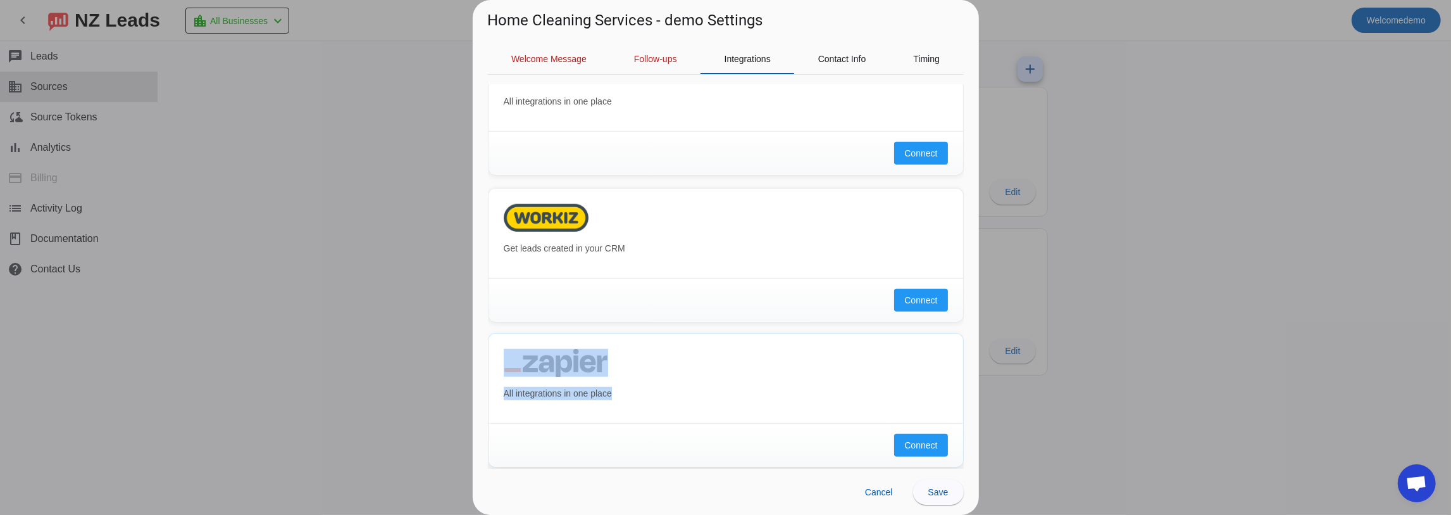
drag, startPoint x: 496, startPoint y: 342, endPoint x: 649, endPoint y: 380, distance: 157.2
click at [649, 380] on div "All integrations in one place" at bounding box center [726, 378] width 475 height 89
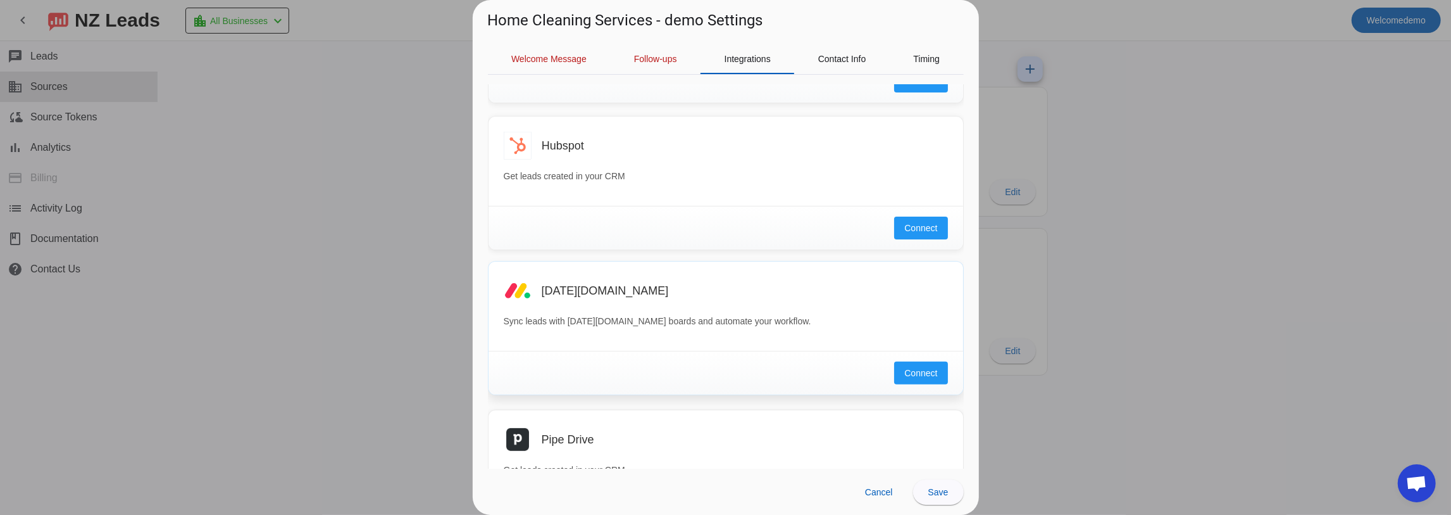
scroll to position [380, 0]
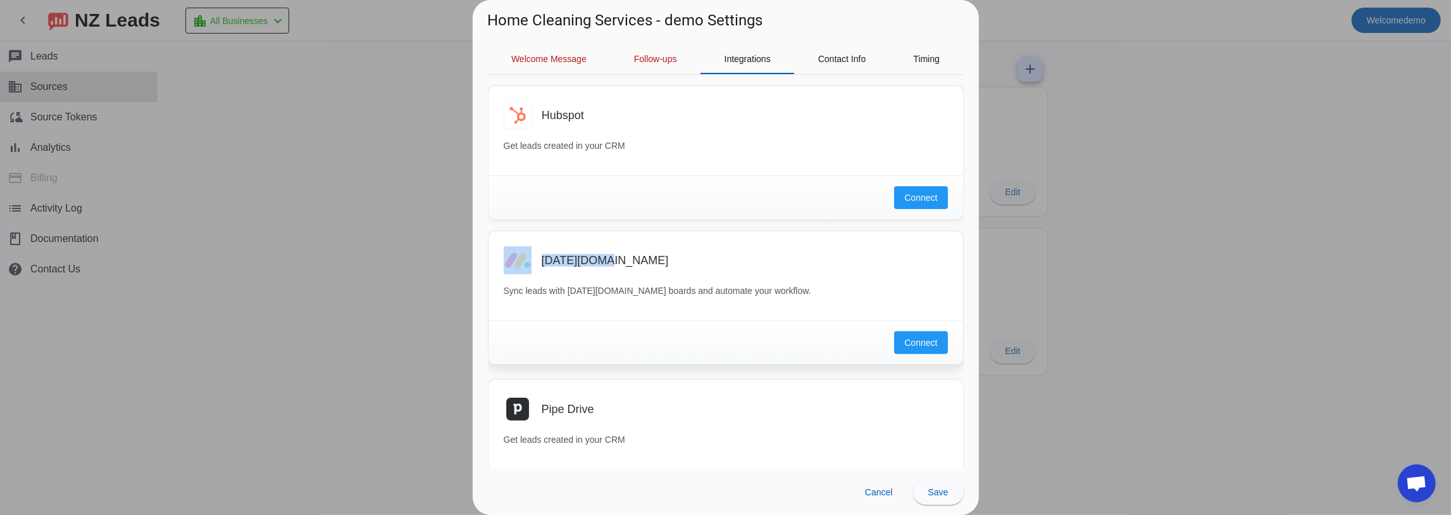
drag, startPoint x: 618, startPoint y: 257, endPoint x: 518, endPoint y: 259, distance: 99.4
click at [519, 259] on div "[DATE][DOMAIN_NAME]" at bounding box center [726, 260] width 444 height 28
click at [833, 63] on span "Contact Info" at bounding box center [842, 58] width 48 height 9
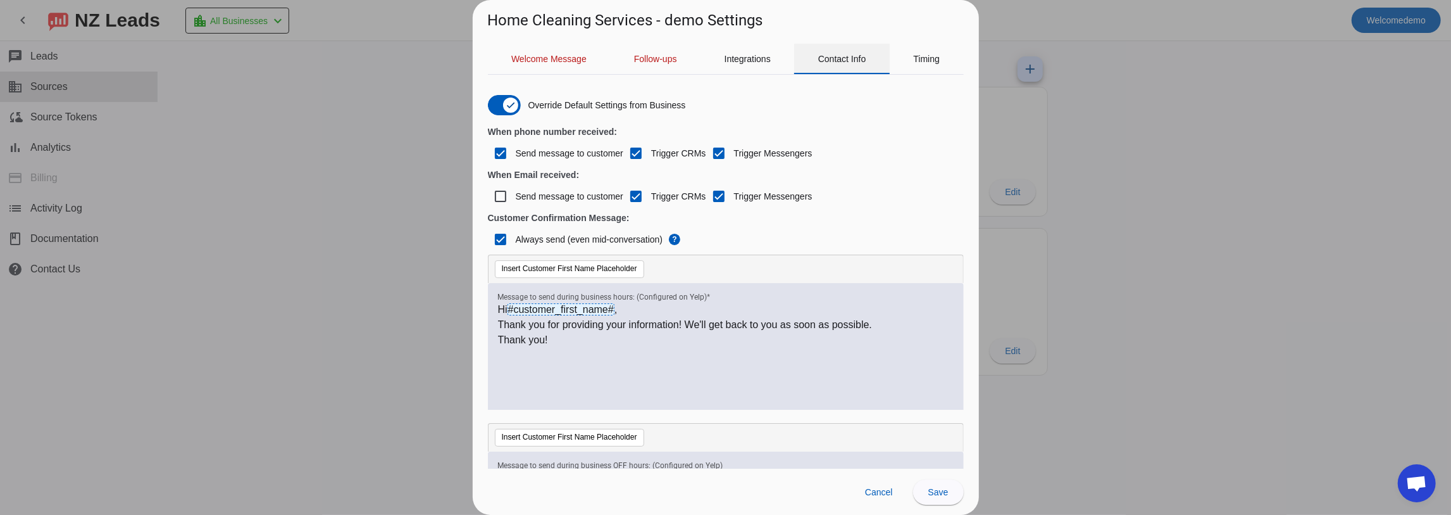
scroll to position [0, 0]
click at [778, 51] on div "Integrations" at bounding box center [748, 59] width 94 height 30
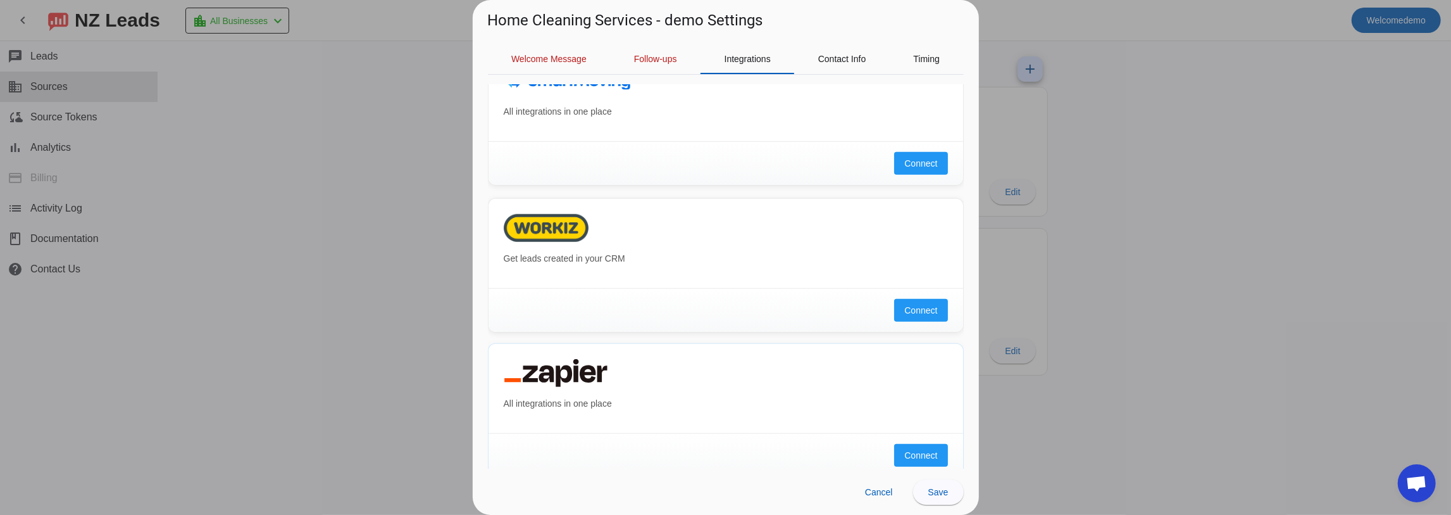
scroll to position [865, 0]
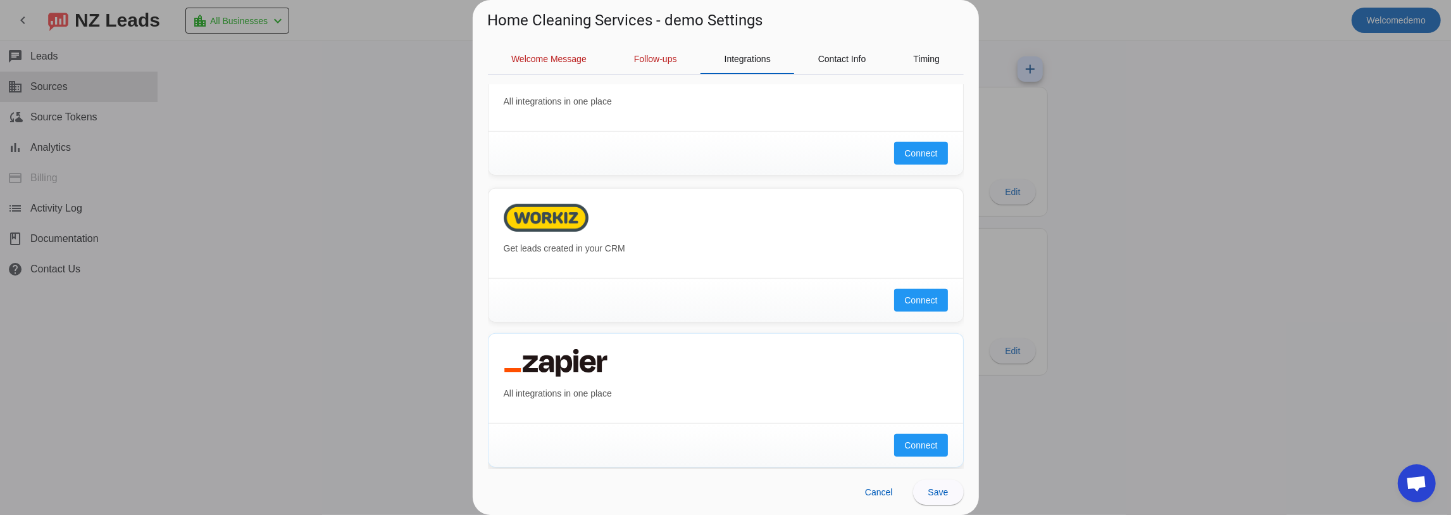
drag, startPoint x: 623, startPoint y: 356, endPoint x: 506, endPoint y: 361, distance: 116.6
click at [493, 354] on div "All integrations in one place" at bounding box center [726, 378] width 475 height 89
click at [609, 357] on div at bounding box center [726, 363] width 444 height 28
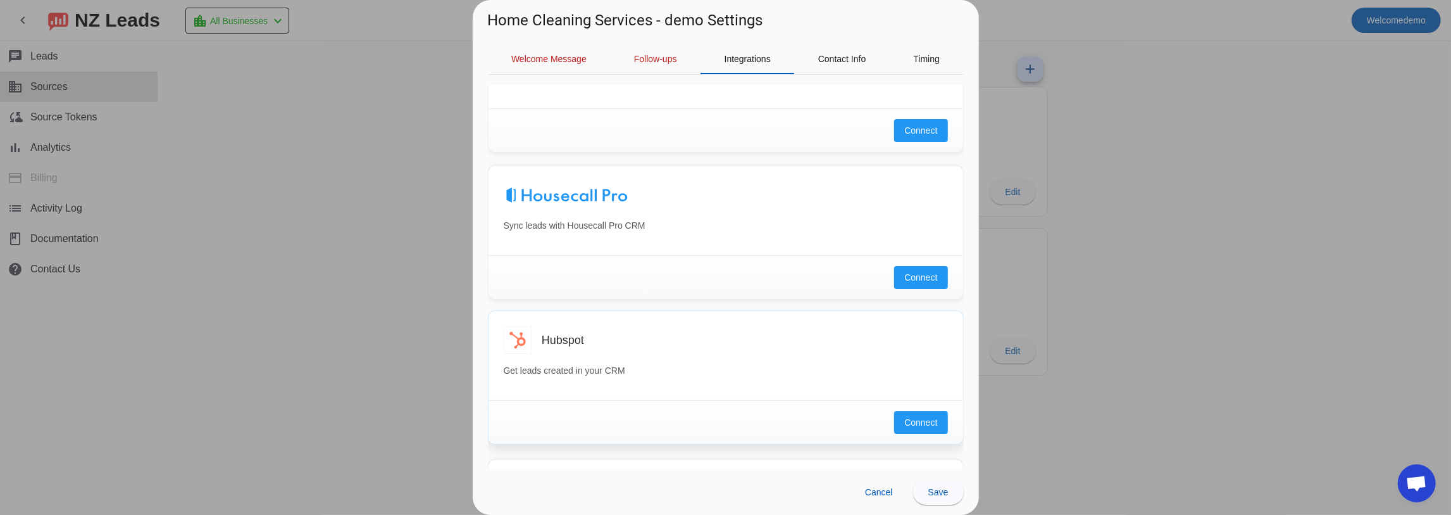
scroll to position [147, 0]
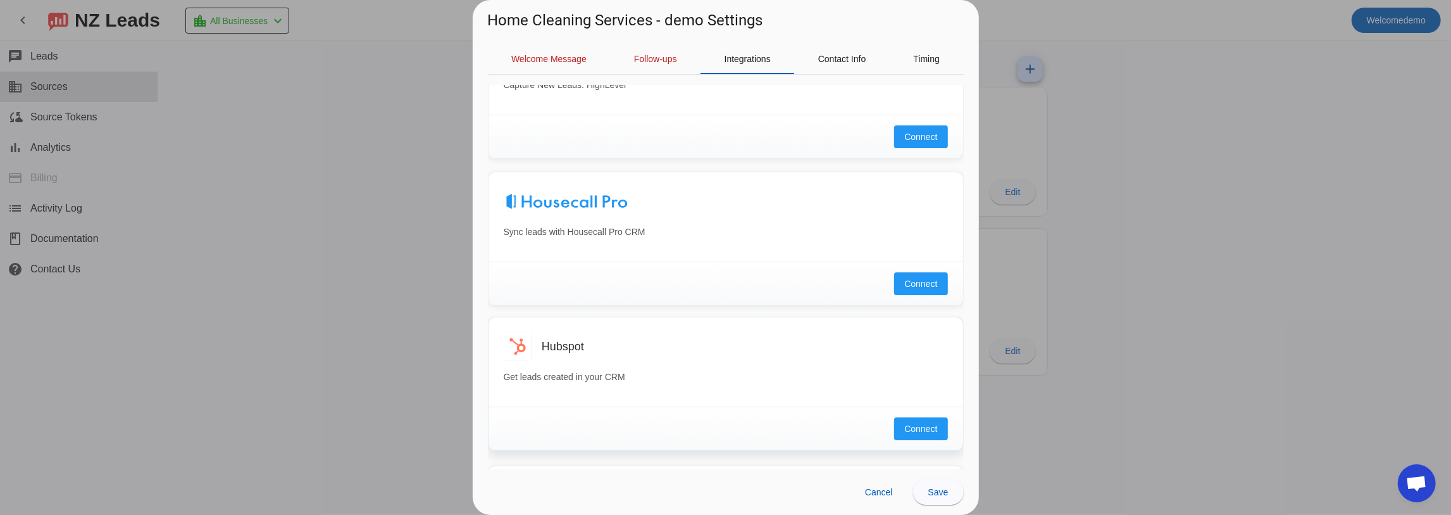
drag, startPoint x: 601, startPoint y: 339, endPoint x: 494, endPoint y: 341, distance: 107.6
click at [497, 341] on div "Hubspot Get leads created in your CRM" at bounding box center [726, 361] width 475 height 89
click at [819, 63] on span "Contact Info" at bounding box center [842, 58] width 48 height 9
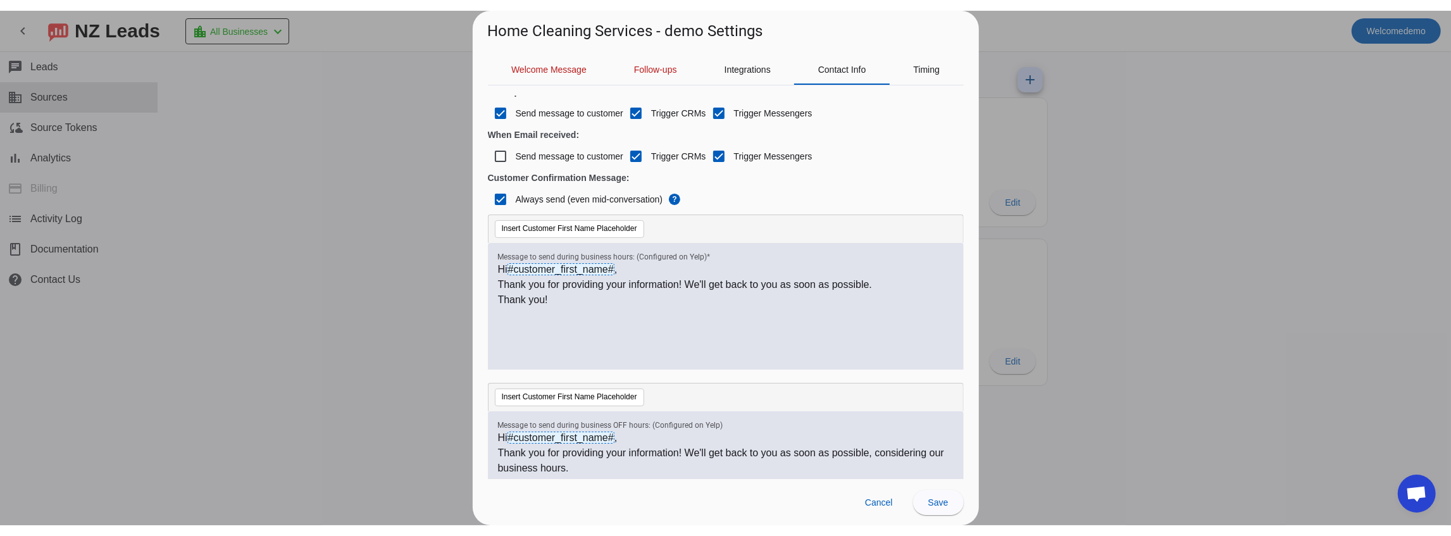
scroll to position [0, 0]
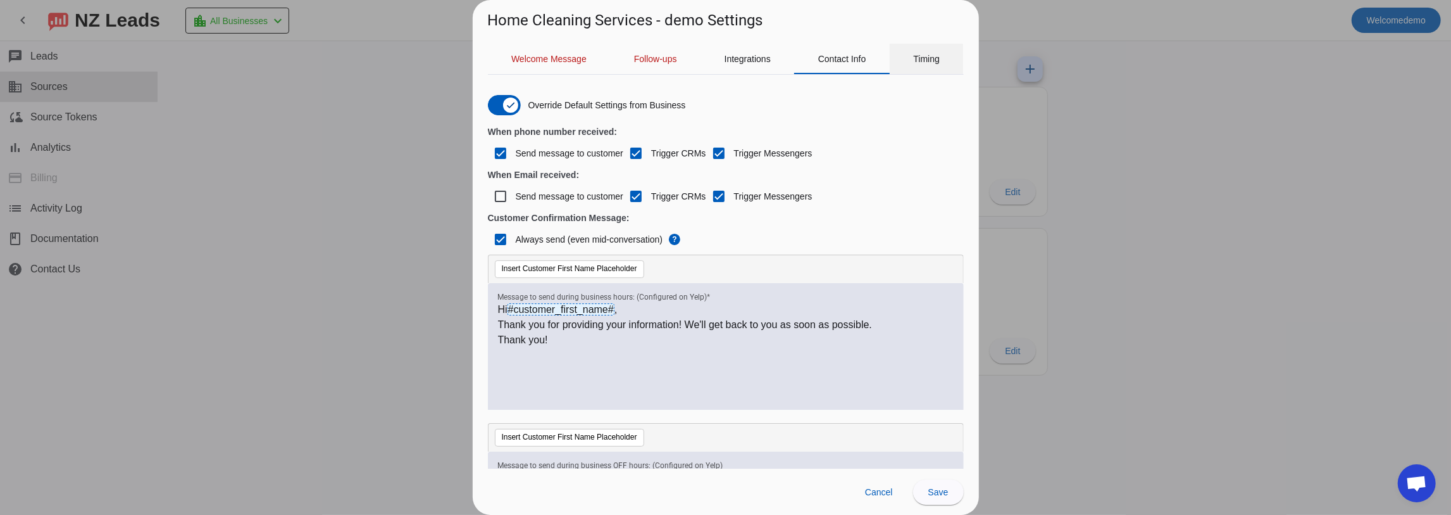
click at [928, 57] on span "Timing" at bounding box center [926, 58] width 27 height 9
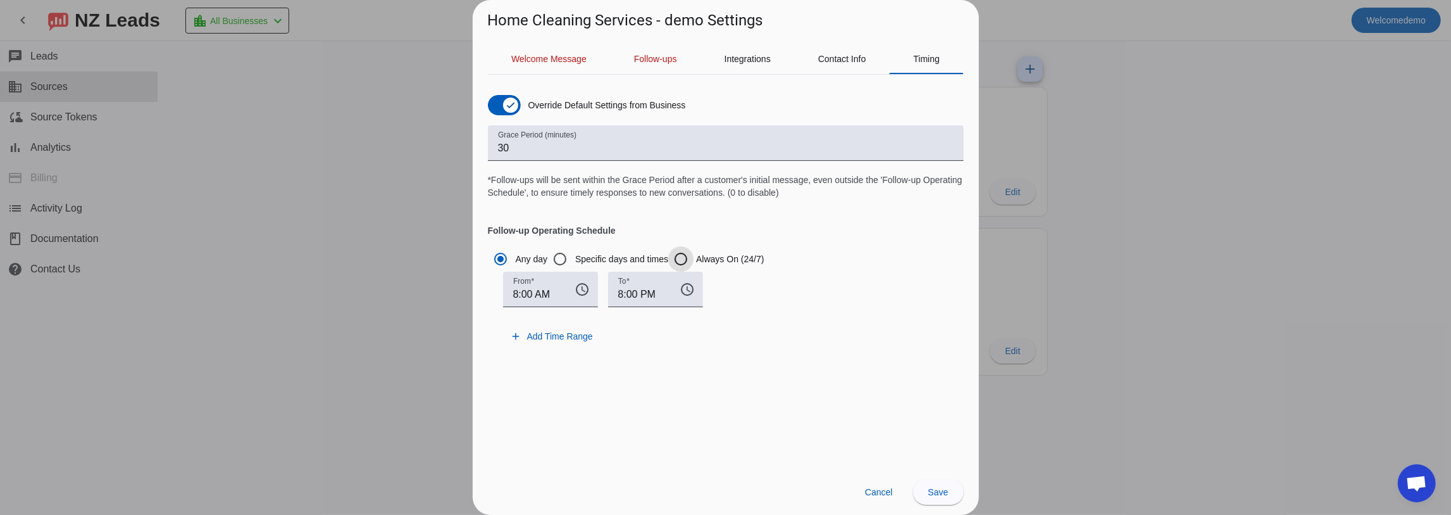
click at [678, 262] on input "Always On (24/7)" at bounding box center [680, 258] width 25 height 25
radio input "true"
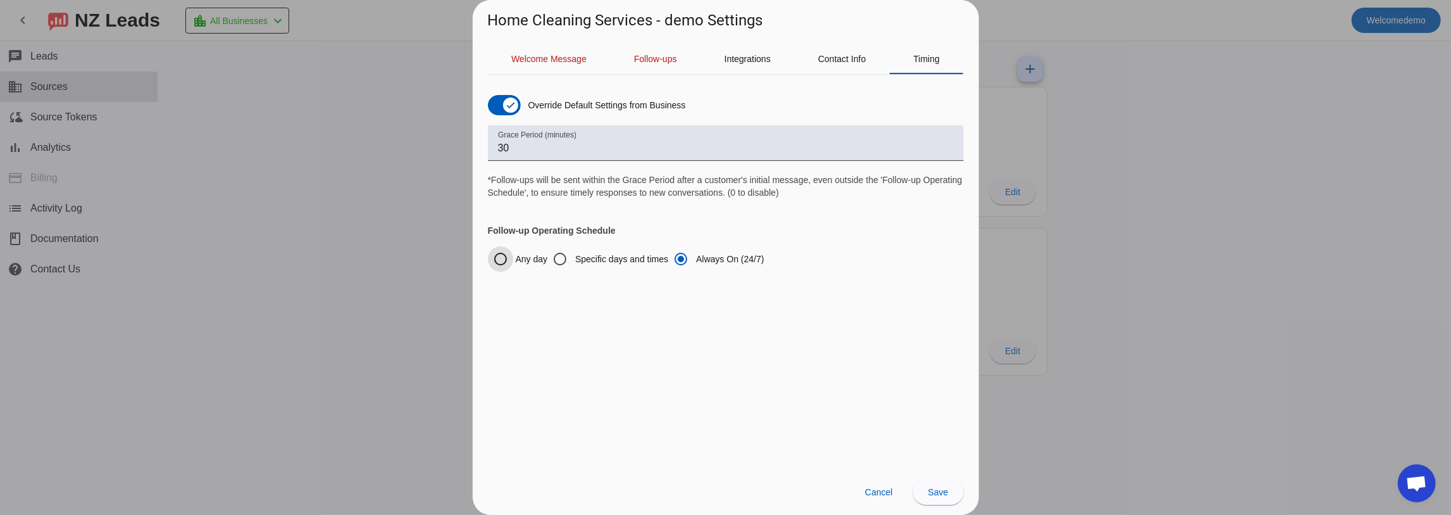
click at [499, 258] on input "Any day" at bounding box center [500, 258] width 25 height 25
radio input "true"
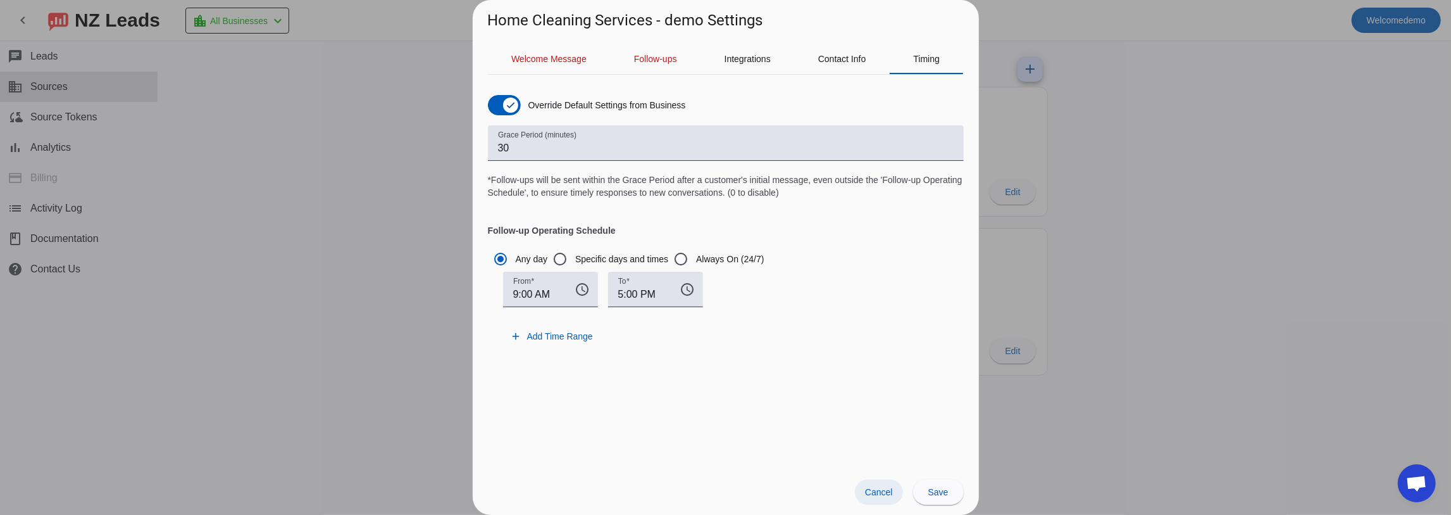
click at [884, 488] on span "Cancel" at bounding box center [879, 492] width 28 height 10
